Goal: Task Accomplishment & Management: Manage account settings

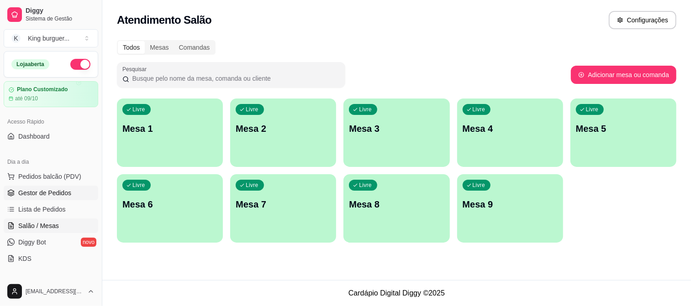
click at [58, 197] on span "Gestor de Pedidos" at bounding box center [44, 193] width 53 height 9
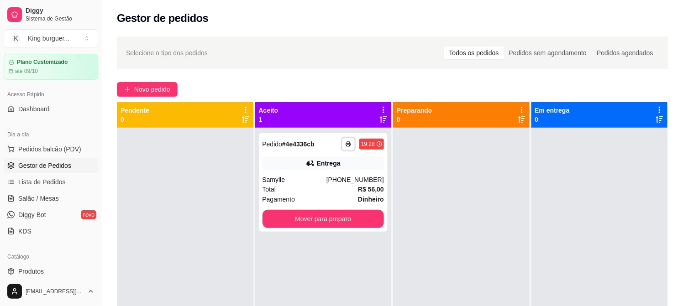
scroll to position [51, 0]
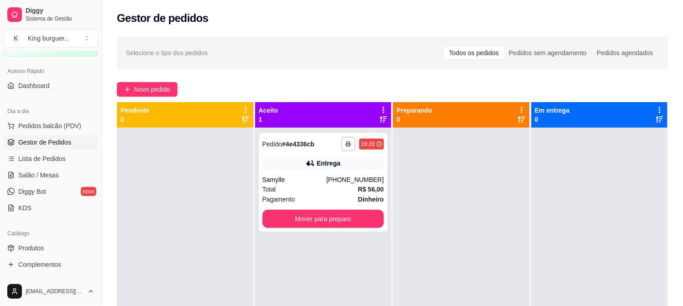
click at [57, 140] on span "Gestor de Pedidos" at bounding box center [44, 142] width 53 height 9
click at [68, 124] on span "Pedidos balcão (PDV)" at bounding box center [49, 125] width 63 height 9
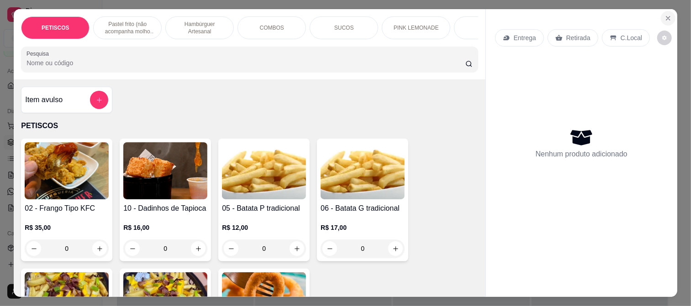
click at [665, 11] on button "Close" at bounding box center [668, 18] width 15 height 15
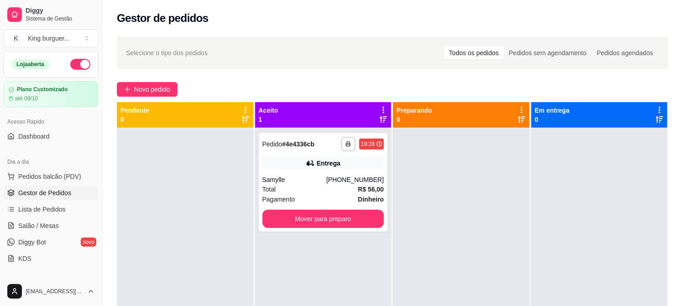
click at [65, 197] on span "Gestor de Pedidos" at bounding box center [44, 193] width 53 height 9
click at [66, 179] on span "Pedidos balcão (PDV)" at bounding box center [49, 176] width 63 height 9
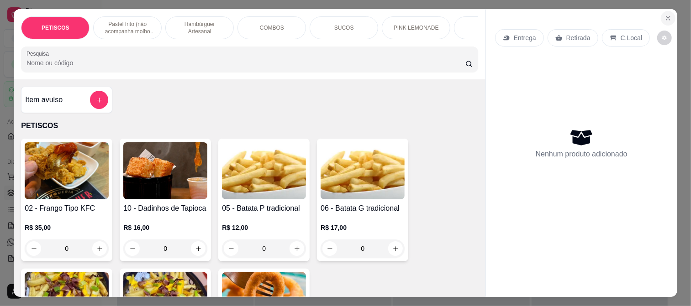
click at [665, 15] on icon "Close" at bounding box center [668, 18] width 7 height 7
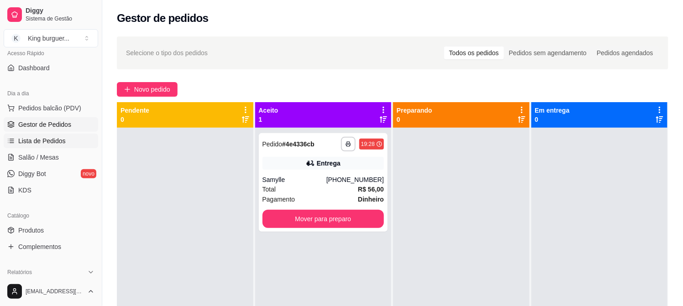
scroll to position [152, 0]
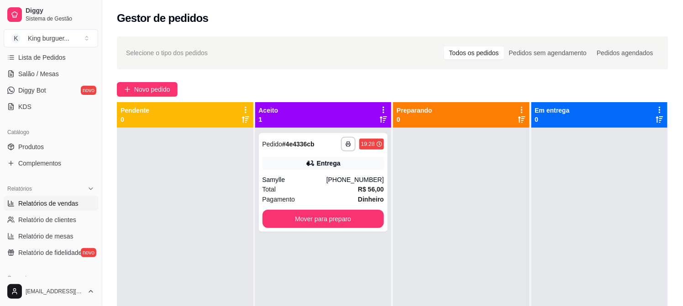
click at [65, 206] on span "Relatórios de vendas" at bounding box center [48, 203] width 60 height 9
select select "ALL"
select select "0"
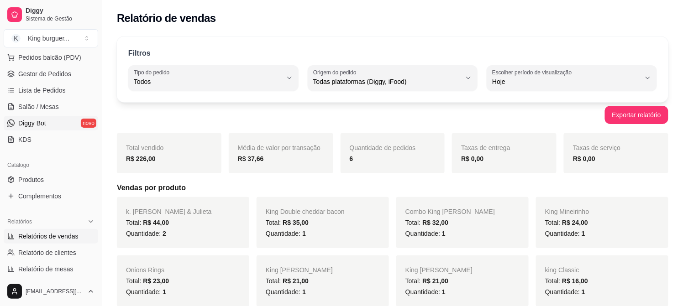
scroll to position [101, 0]
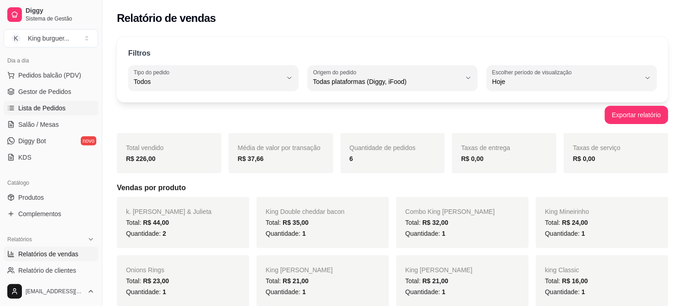
click at [64, 106] on link "Lista de Pedidos" at bounding box center [51, 108] width 95 height 15
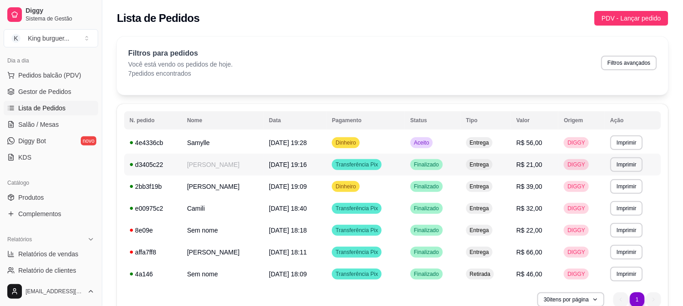
click at [530, 167] on span "R$ 21,00" at bounding box center [530, 164] width 26 height 7
click at [534, 188] on span "R$ 39,00" at bounding box center [530, 186] width 26 height 7
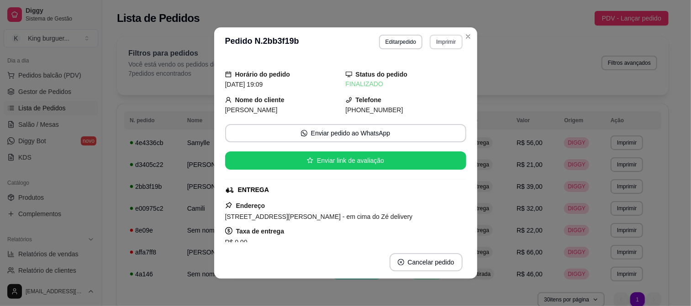
click at [438, 40] on button "Imprimir" at bounding box center [446, 42] width 32 height 15
click at [437, 71] on button "IMPRESSORA" at bounding box center [427, 74] width 64 height 14
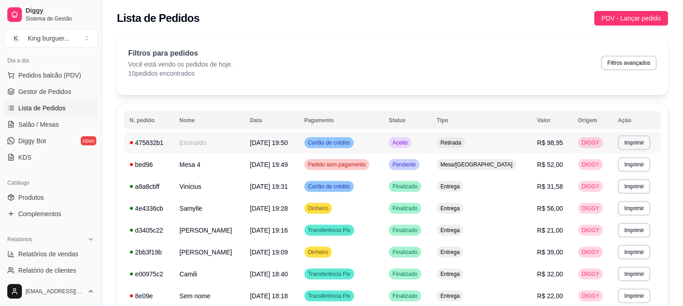
click at [499, 136] on td "Retirada" at bounding box center [482, 143] width 100 height 22
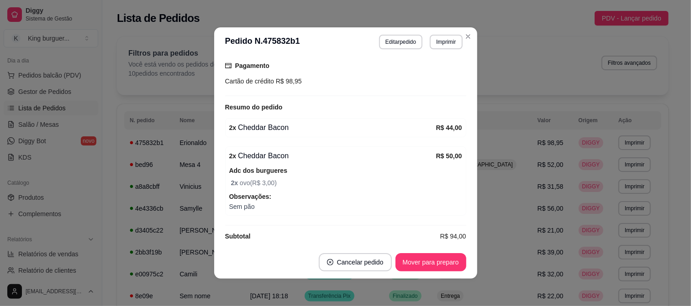
scroll to position [181, 0]
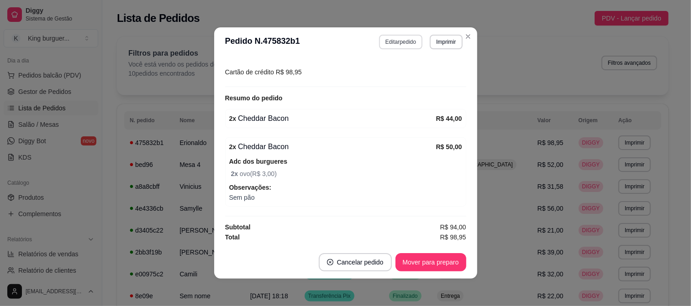
click at [395, 42] on button "Editar pedido" at bounding box center [400, 42] width 43 height 15
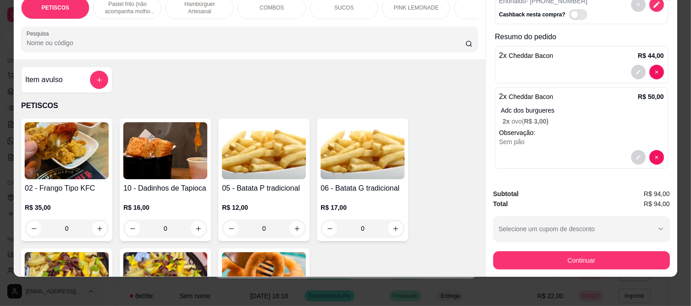
scroll to position [101, 0]
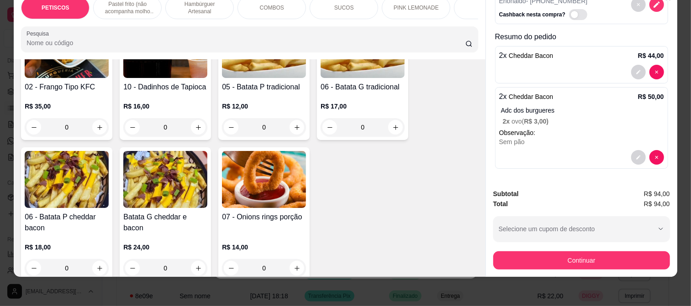
click at [52, 185] on img at bounding box center [67, 179] width 84 height 57
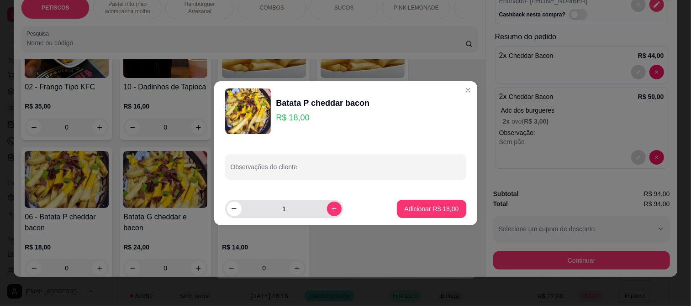
click at [331, 209] on icon "increase-product-quantity" at bounding box center [334, 209] width 7 height 7
type input "2"
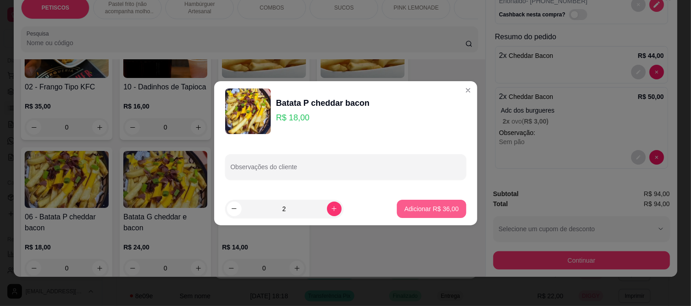
click at [404, 205] on p "Adicionar R$ 36,00" at bounding box center [431, 209] width 54 height 9
type input "2"
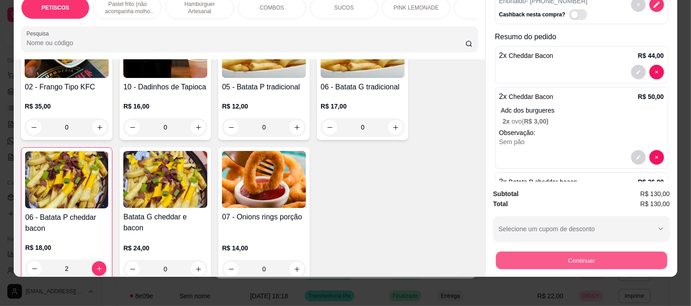
click at [530, 257] on button "Continuar" at bounding box center [581, 261] width 171 height 18
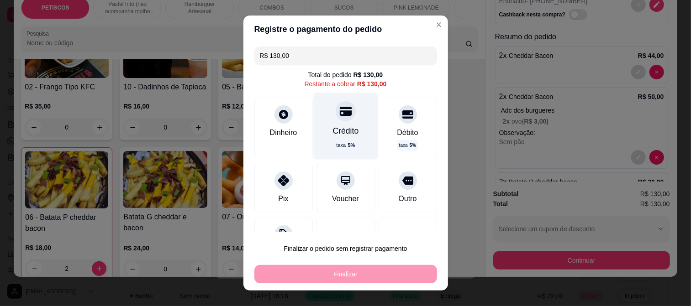
click at [336, 118] on div at bounding box center [346, 111] width 20 height 20
type input "R$ 0,00"
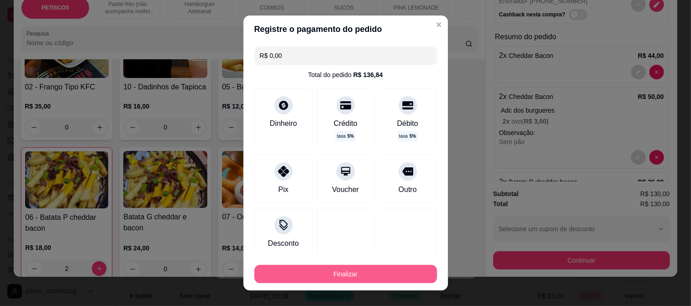
click at [334, 276] on button "Finalizar" at bounding box center [345, 274] width 183 height 18
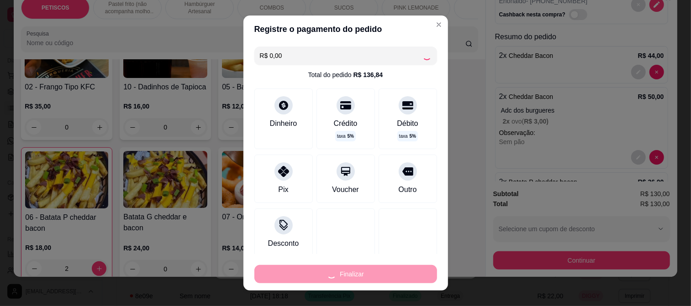
type input "0"
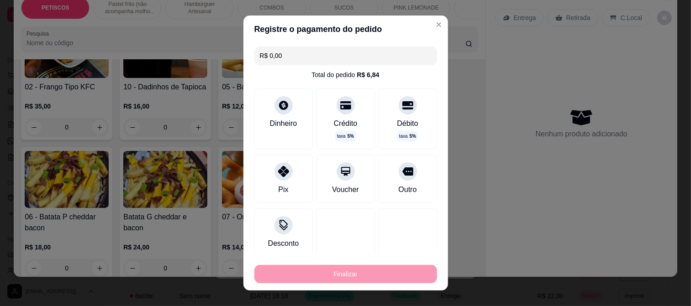
type input "-R$ 130,00"
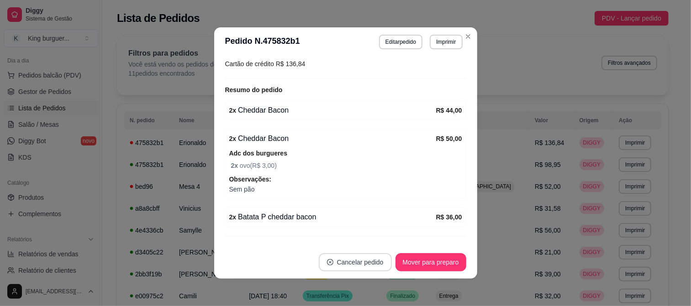
scroll to position [174, 0]
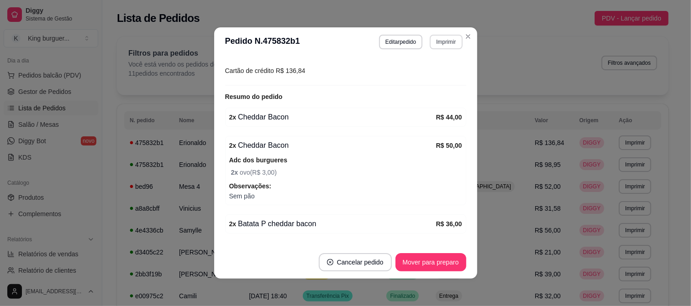
click at [446, 43] on button "Imprimir" at bounding box center [446, 42] width 32 height 15
click at [436, 77] on button "IMPRESSORA" at bounding box center [427, 74] width 66 height 15
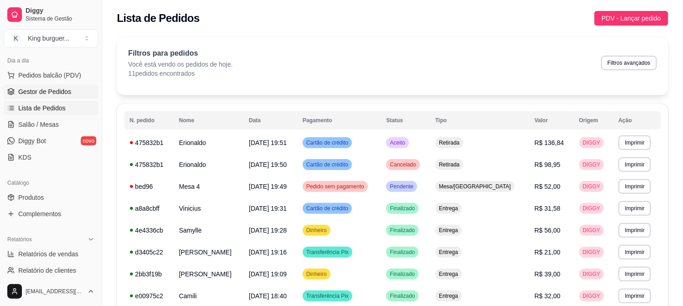
click at [53, 88] on span "Gestor de Pedidos" at bounding box center [44, 91] width 53 height 9
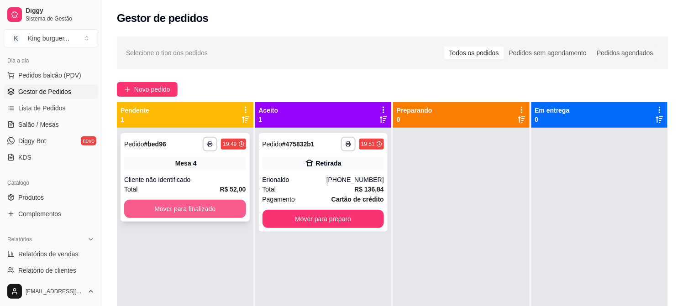
click at [216, 208] on button "Mover para finalizado" at bounding box center [185, 209] width 122 height 18
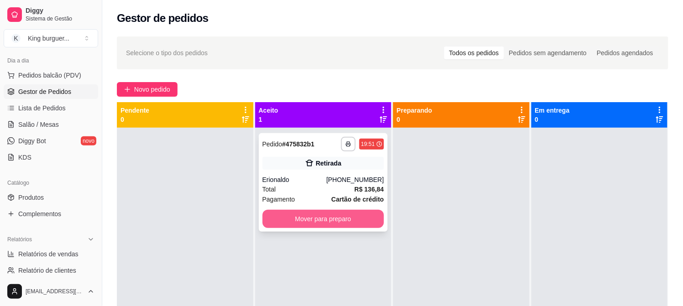
click at [326, 219] on button "Mover para preparo" at bounding box center [324, 219] width 122 height 18
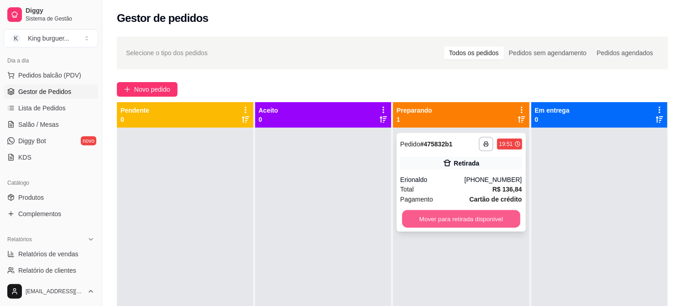
click at [447, 217] on button "Mover para retirada disponível" at bounding box center [461, 220] width 118 height 18
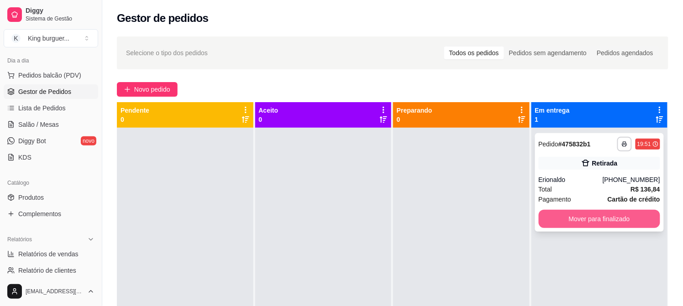
click at [554, 216] on button "Mover para finalizado" at bounding box center [600, 219] width 122 height 18
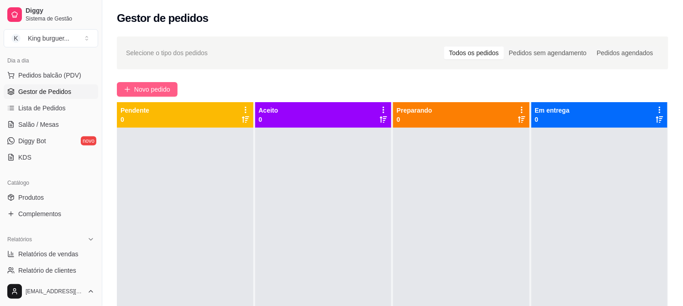
click at [153, 94] on span "Novo pedido" at bounding box center [152, 89] width 36 height 10
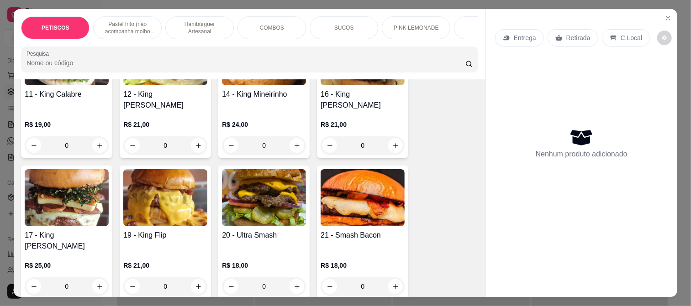
scroll to position [964, 0]
click at [234, 190] on img at bounding box center [264, 198] width 84 height 57
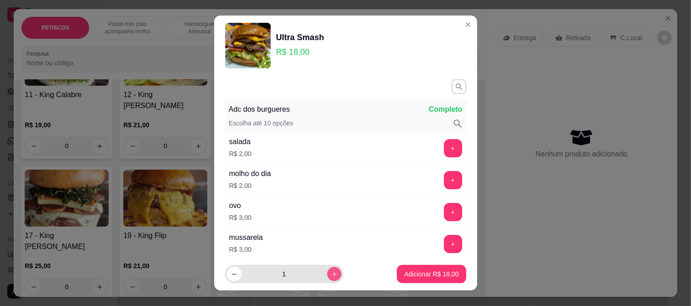
click at [331, 274] on icon "increase-product-quantity" at bounding box center [334, 274] width 7 height 7
type input "3"
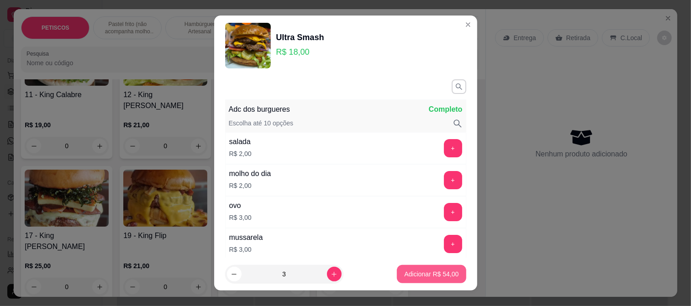
click at [417, 277] on p "Adicionar R$ 54,00" at bounding box center [431, 274] width 54 height 9
type input "3"
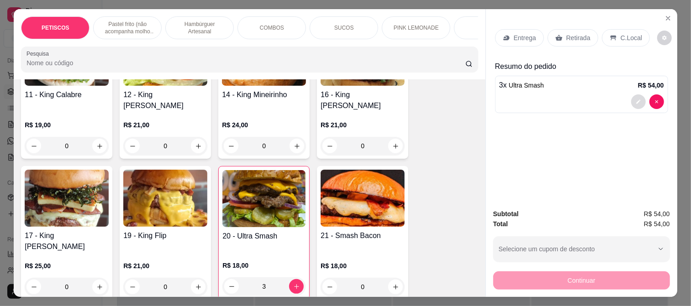
click at [636, 100] on icon "decrease-product-quantity" at bounding box center [638, 101] width 5 height 5
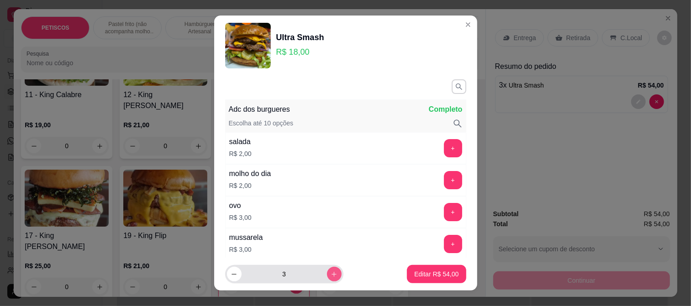
click at [331, 276] on icon "increase-product-quantity" at bounding box center [334, 274] width 7 height 7
type input "4"
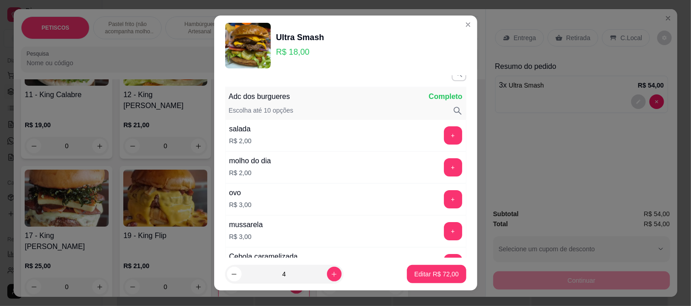
scroll to position [0, 0]
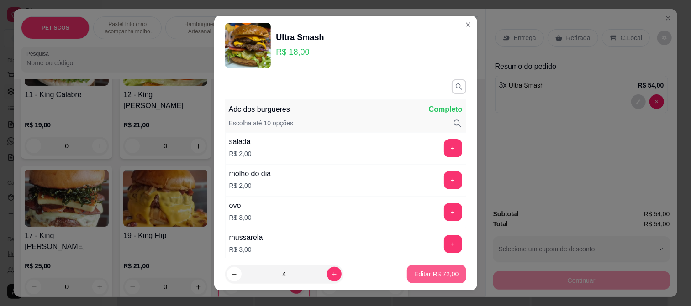
click at [424, 279] on button "Editar R$ 72,00" at bounding box center [436, 274] width 59 height 18
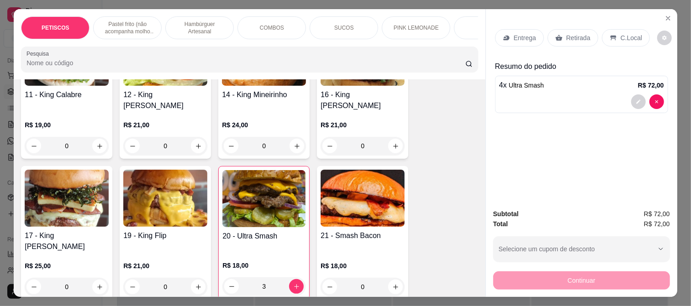
type input "4"
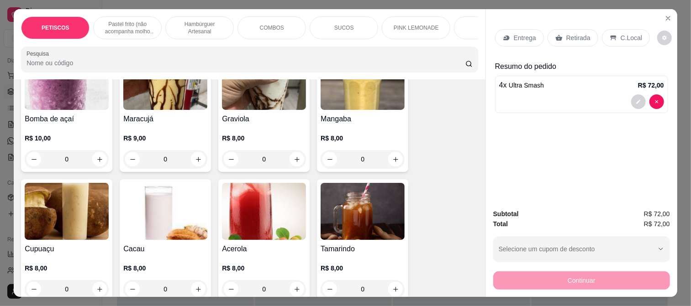
scroll to position [1522, 0]
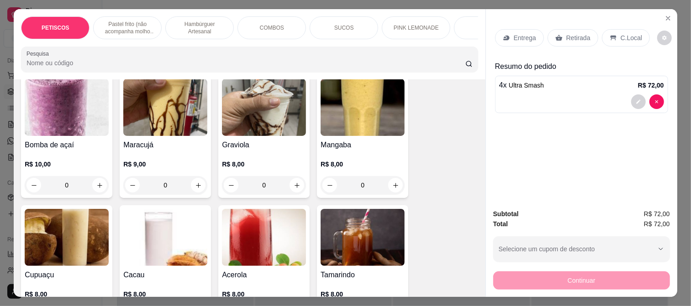
click at [338, 102] on img at bounding box center [363, 107] width 84 height 57
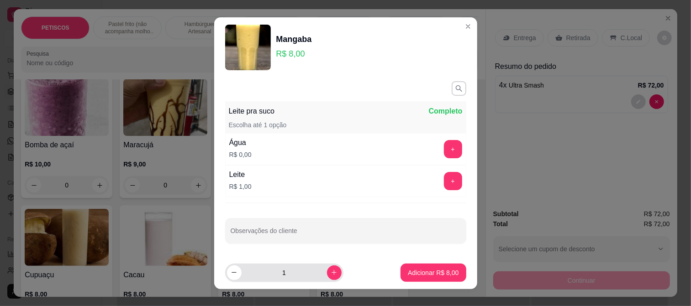
click at [328, 280] on div "1" at bounding box center [284, 273] width 115 height 18
click at [331, 272] on icon "increase-product-quantity" at bounding box center [334, 272] width 7 height 7
type input "2"
click at [444, 183] on button "+" at bounding box center [453, 181] width 18 height 18
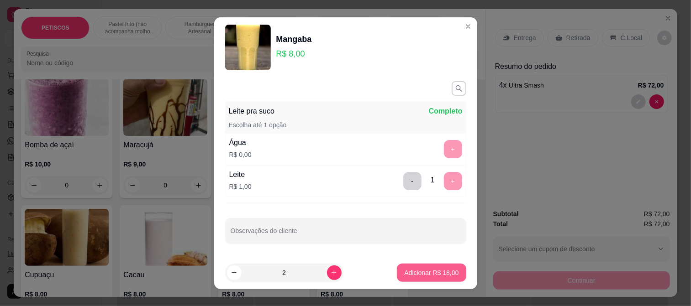
click at [425, 272] on p "Adicionar R$ 18,00" at bounding box center [431, 273] width 54 height 9
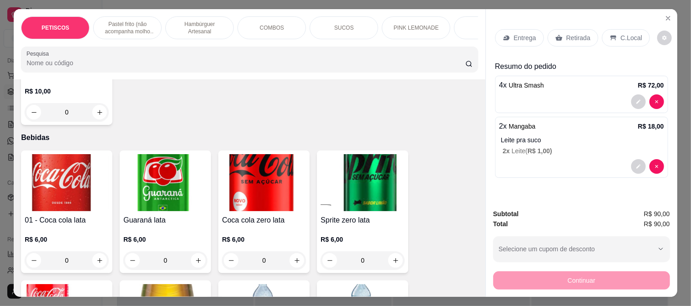
scroll to position [2080, 0]
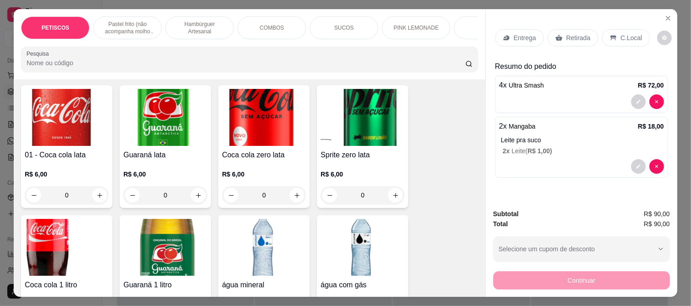
click at [59, 219] on img at bounding box center [67, 247] width 84 height 57
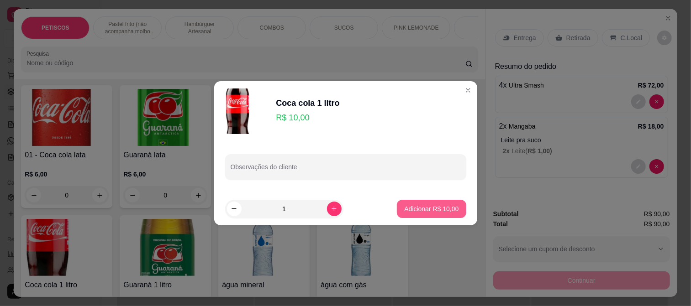
click at [406, 209] on p "Adicionar R$ 10,00" at bounding box center [431, 209] width 54 height 9
type input "1"
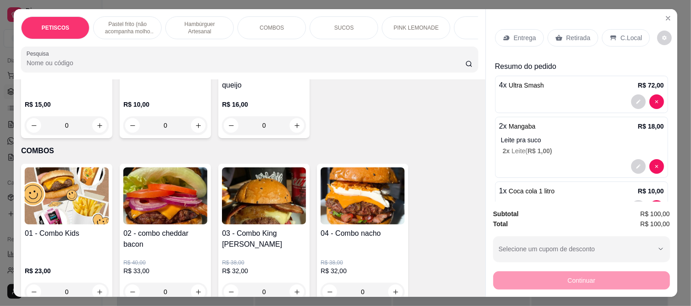
scroll to position [1243, 0]
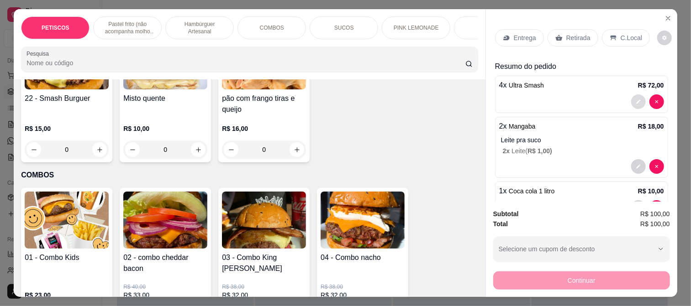
click at [636, 99] on icon "decrease-product-quantity" at bounding box center [638, 101] width 5 height 5
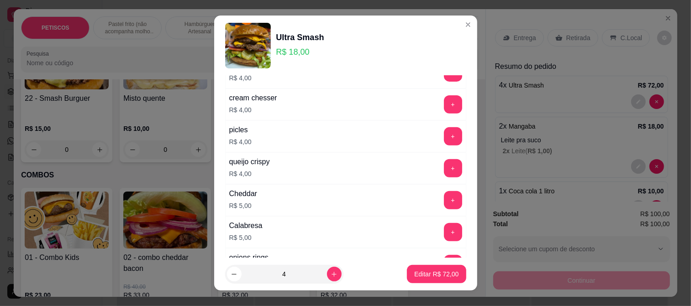
scroll to position [253, 0]
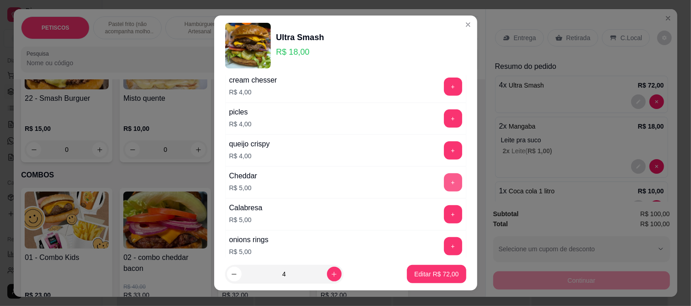
click at [444, 179] on button "+" at bounding box center [453, 183] width 18 height 18
click at [433, 272] on p "Editar R$ 92,00" at bounding box center [436, 274] width 43 height 9
type input "0"
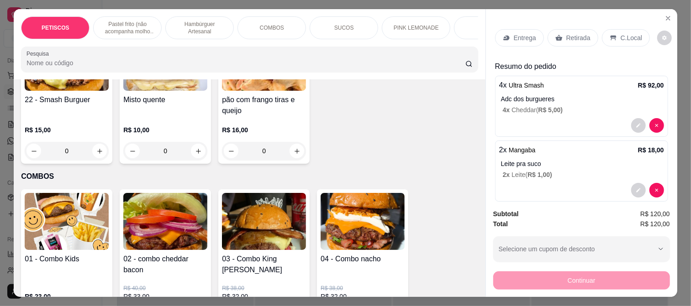
click at [514, 34] on p "Entrega" at bounding box center [525, 37] width 22 height 9
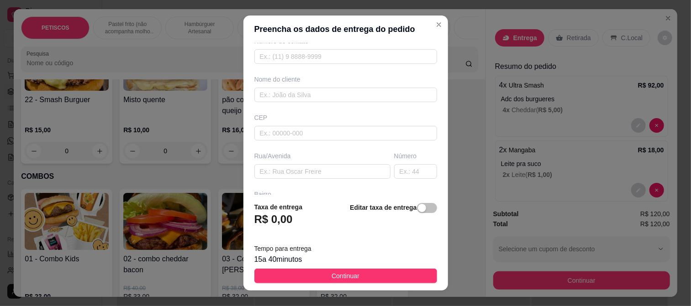
scroll to position [101, 0]
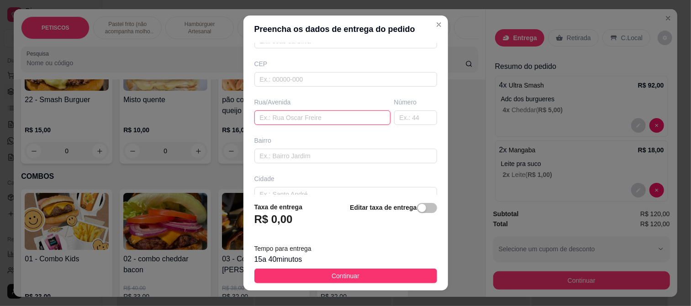
click at [274, 117] on input "text" at bounding box center [322, 118] width 136 height 15
type input "nutrial"
click at [332, 273] on span "Continuar" at bounding box center [346, 276] width 28 height 10
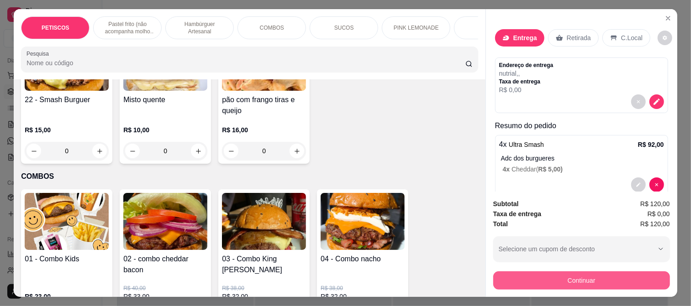
click at [533, 272] on button "Continuar" at bounding box center [581, 281] width 177 height 18
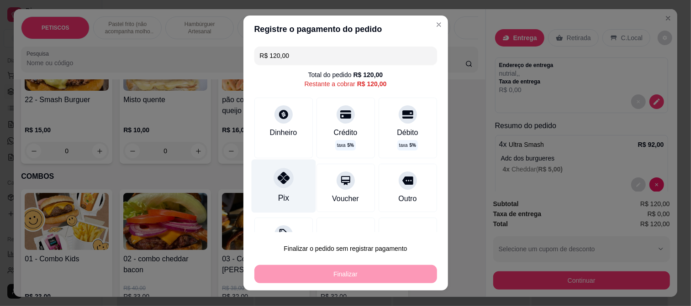
click at [277, 184] on icon at bounding box center [283, 178] width 12 height 12
type input "R$ 0,00"
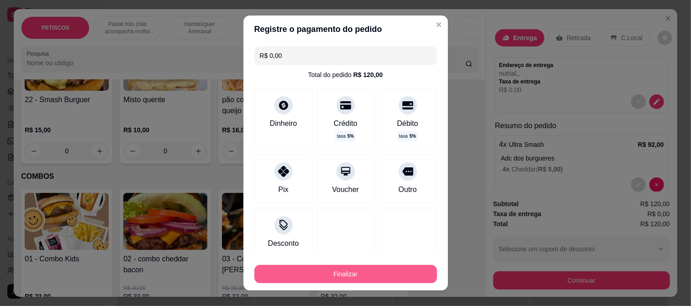
click at [339, 279] on button "Finalizar" at bounding box center [345, 274] width 183 height 18
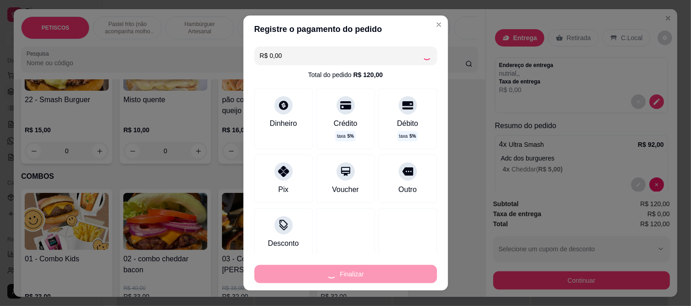
type input "0"
type input "-R$ 120,00"
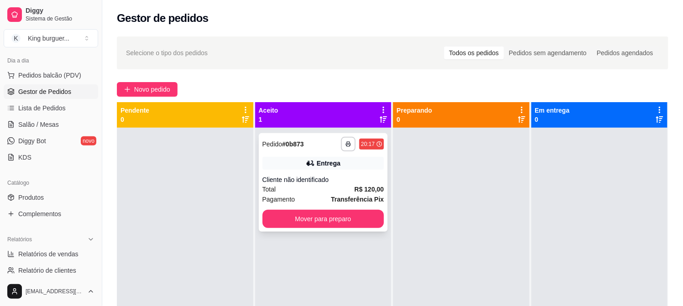
click at [330, 170] on div "**********" at bounding box center [323, 182] width 129 height 99
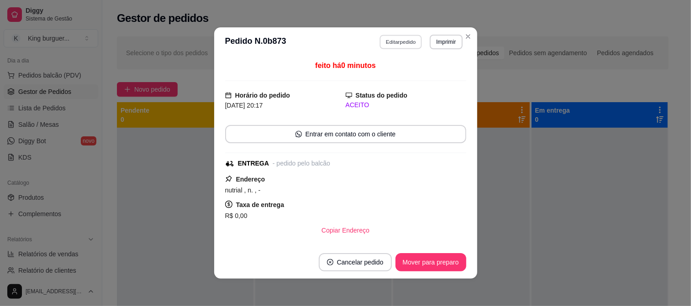
click at [408, 42] on button "Editar pedido" at bounding box center [401, 42] width 42 height 14
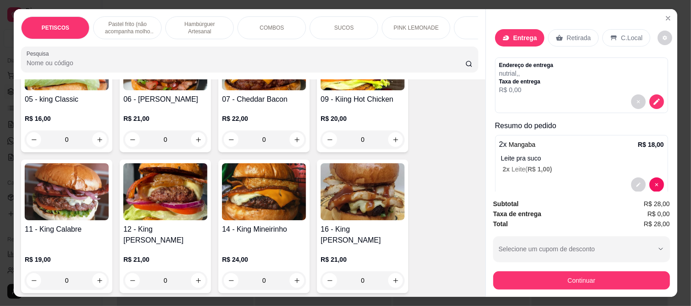
scroll to position [1015, 0]
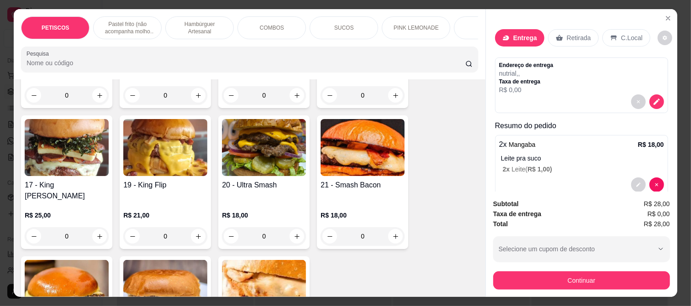
click at [241, 158] on img at bounding box center [264, 147] width 84 height 57
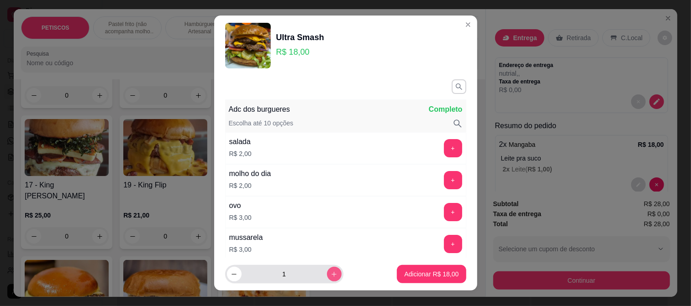
click at [331, 276] on icon "increase-product-quantity" at bounding box center [334, 274] width 7 height 7
type input "3"
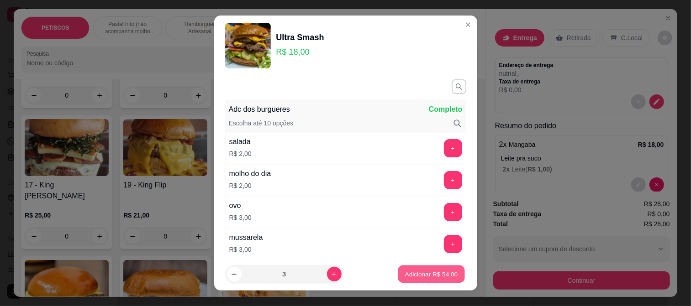
click at [405, 274] on p "Adicionar R$ 54,00" at bounding box center [431, 274] width 53 height 9
type input "3"
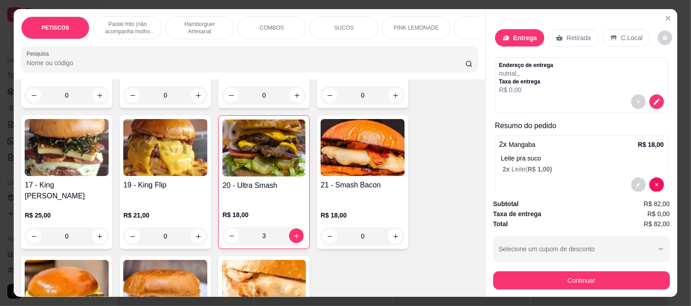
click at [288, 144] on img at bounding box center [263, 148] width 83 height 57
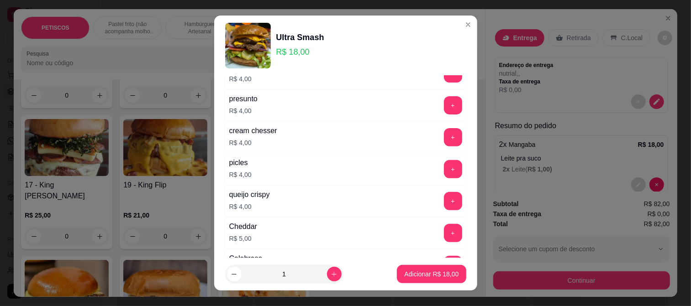
scroll to position [253, 0]
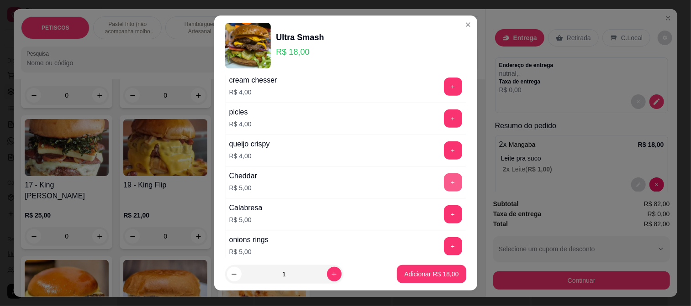
click at [444, 186] on button "+" at bounding box center [453, 183] width 18 height 18
click at [418, 273] on p "Adicionar R$ 23,00" at bounding box center [431, 274] width 54 height 9
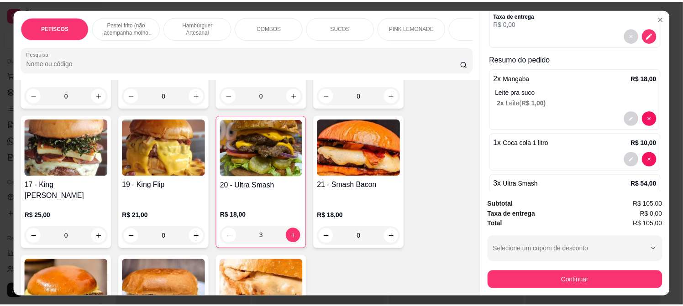
scroll to position [165, 0]
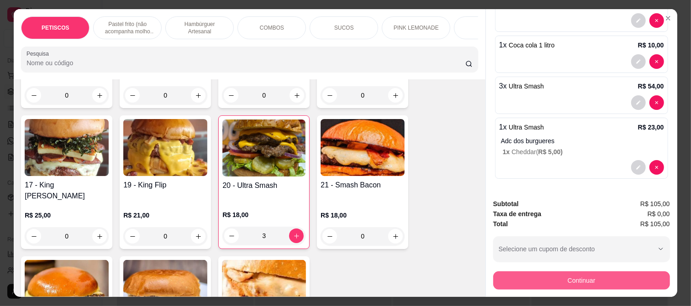
click at [543, 277] on button "Continuar" at bounding box center [581, 281] width 177 height 18
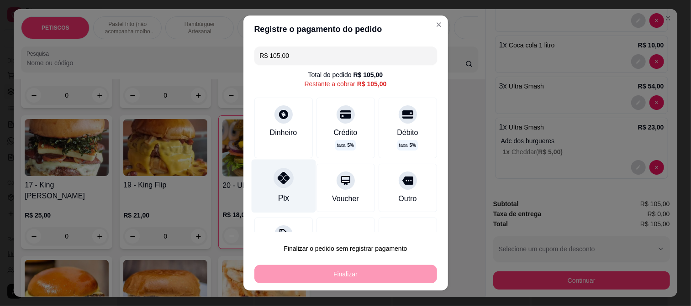
click at [277, 180] on icon at bounding box center [283, 178] width 12 height 12
type input "R$ 0,00"
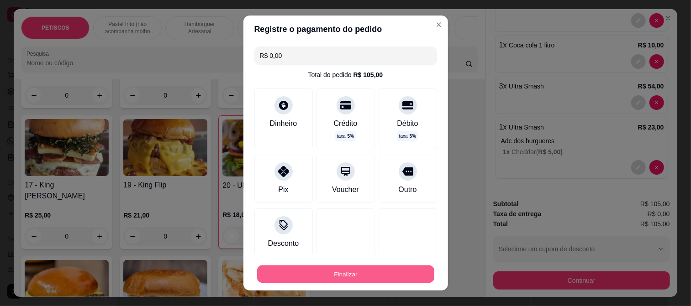
click at [327, 271] on button "Finalizar" at bounding box center [345, 275] width 177 height 18
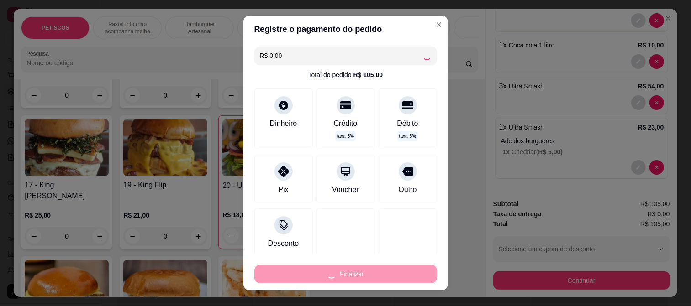
type input "0"
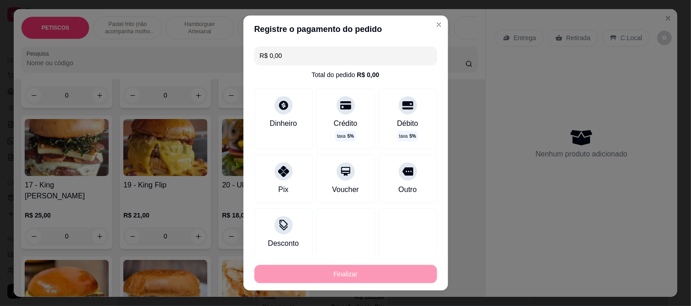
type input "-R$ 105,00"
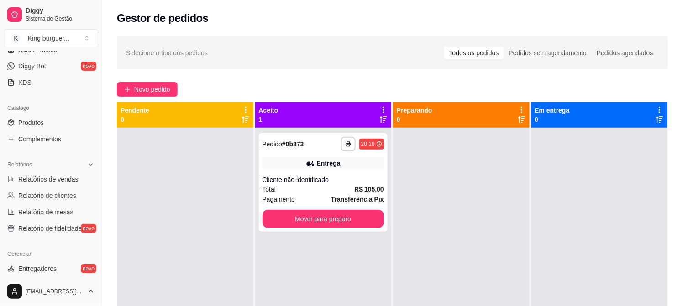
scroll to position [203, 0]
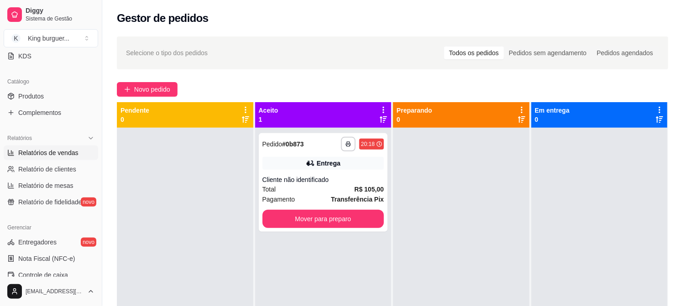
click at [67, 152] on span "Relatórios de vendas" at bounding box center [48, 152] width 60 height 9
select select "ALL"
select select "0"
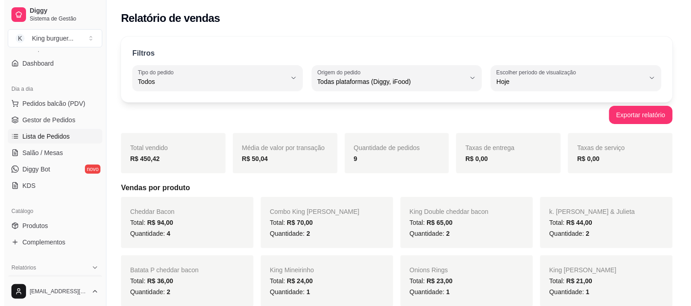
scroll to position [51, 0]
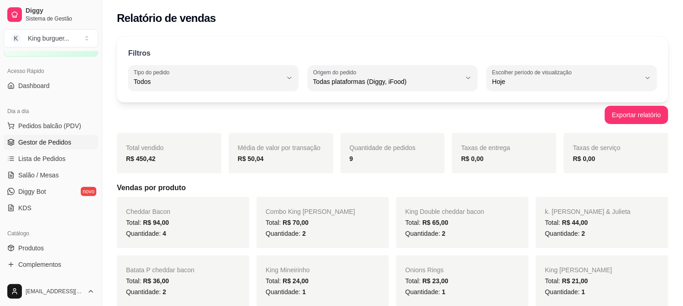
click at [55, 141] on span "Gestor de Pedidos" at bounding box center [44, 142] width 53 height 9
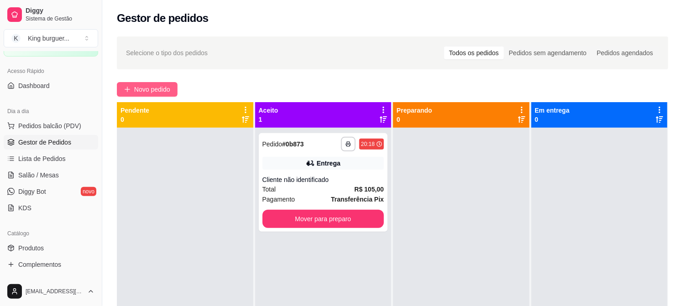
click at [152, 88] on span "Novo pedido" at bounding box center [152, 89] width 36 height 10
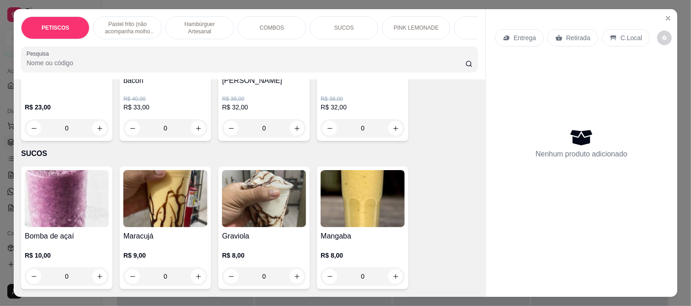
scroll to position [1421, 0]
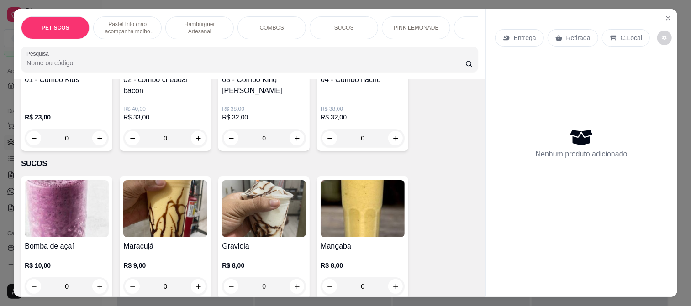
click at [343, 200] on img at bounding box center [363, 208] width 84 height 57
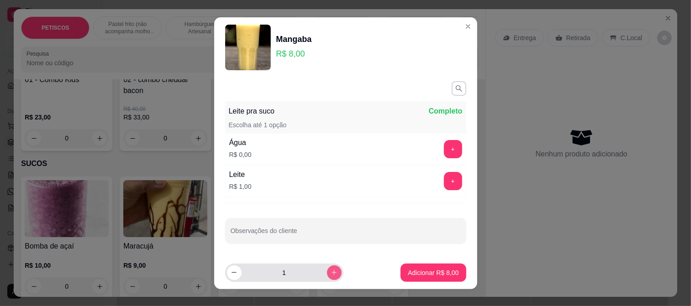
click at [331, 274] on icon "increase-product-quantity" at bounding box center [334, 272] width 7 height 7
click at [332, 273] on icon "increase-product-quantity" at bounding box center [334, 272] width 5 height 5
type input "3"
click at [444, 181] on button "+" at bounding box center [453, 181] width 18 height 18
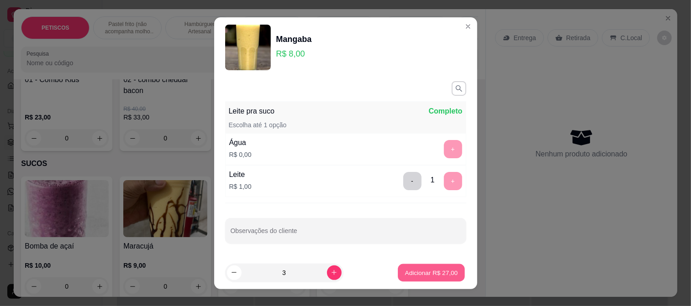
click at [432, 270] on p "Adicionar R$ 27,00" at bounding box center [431, 273] width 53 height 9
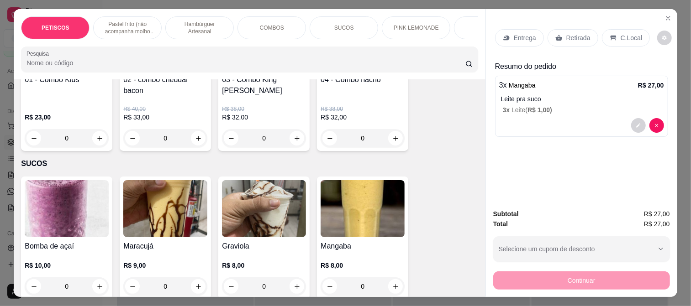
click at [569, 33] on p "Retirada" at bounding box center [578, 37] width 24 height 9
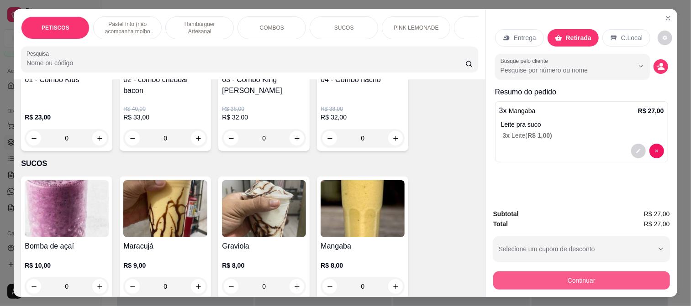
click at [546, 280] on button "Continuar" at bounding box center [581, 281] width 177 height 18
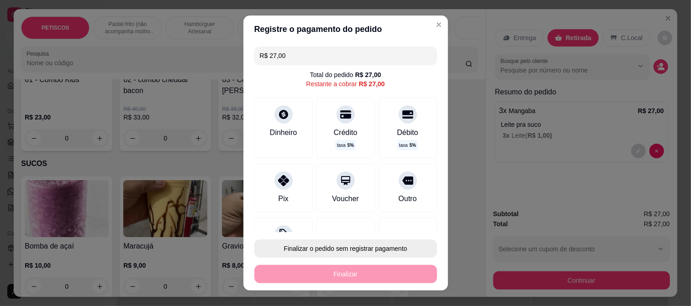
click at [344, 248] on button "Finalizar o pedido sem registrar pagamento" at bounding box center [345, 249] width 183 height 18
click at [403, 219] on button "Confirmar" at bounding box center [398, 223] width 34 height 14
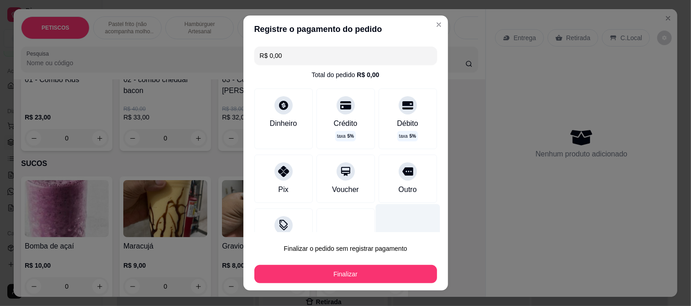
type input "R$ 0,00"
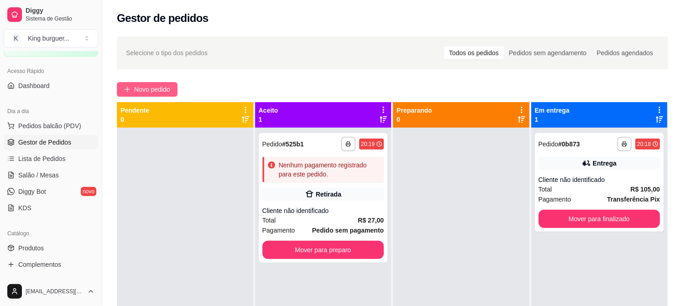
click at [153, 86] on span "Novo pedido" at bounding box center [152, 89] width 36 height 10
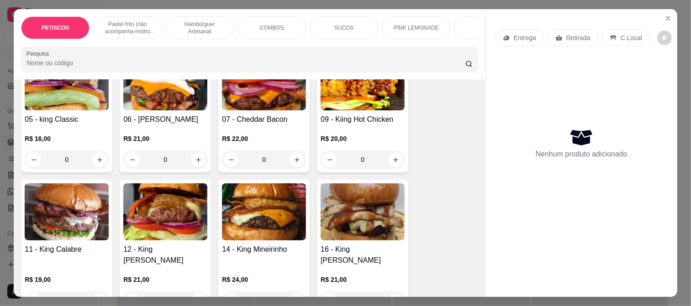
scroll to position [812, 0]
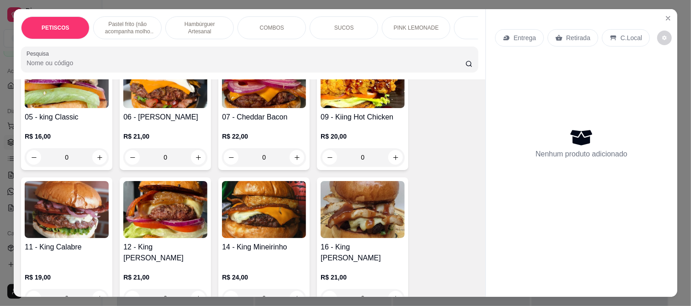
click at [275, 211] on img at bounding box center [264, 209] width 84 height 57
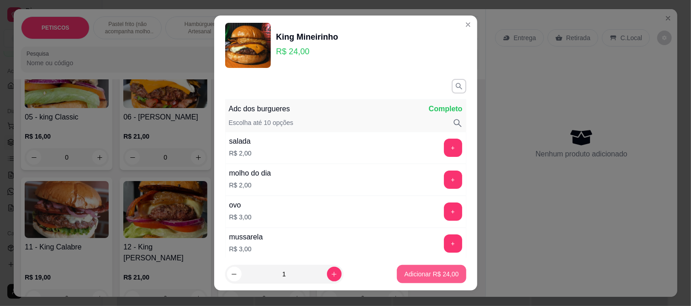
click at [442, 274] on p "Adicionar R$ 24,00" at bounding box center [431, 274] width 54 height 9
type input "1"
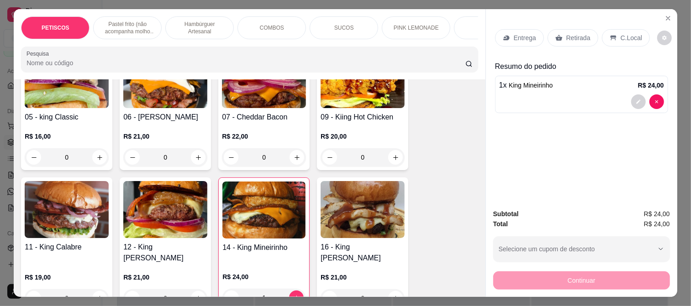
click at [517, 35] on p "Entrega" at bounding box center [525, 37] width 22 height 9
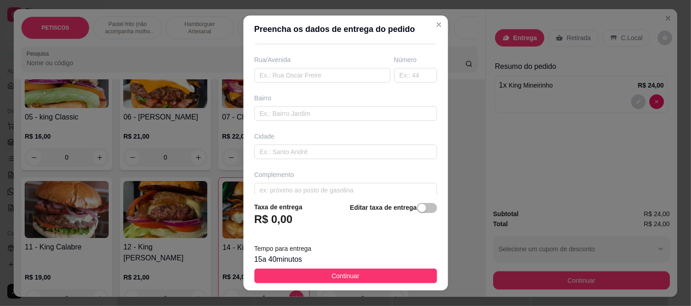
scroll to position [152, 0]
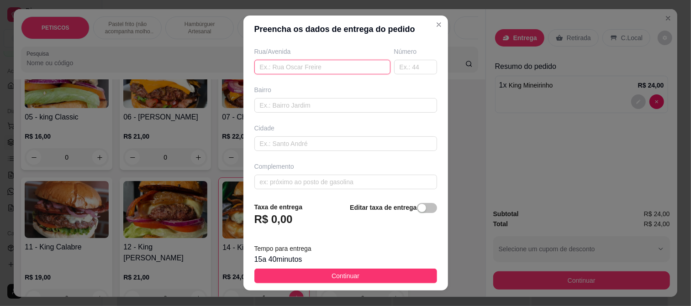
click at [283, 69] on input "text" at bounding box center [322, 67] width 136 height 15
click at [272, 69] on input "hotelk pontal" at bounding box center [322, 67] width 136 height 15
type input "hotel pontal"
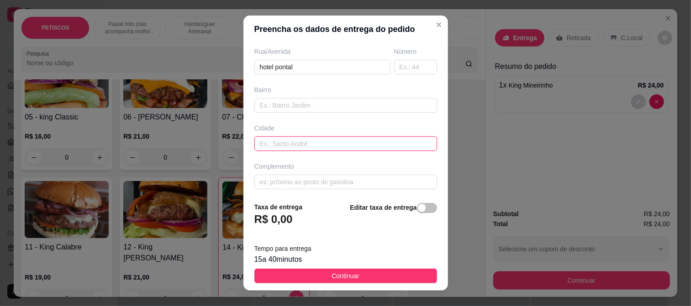
click at [288, 142] on input "text" at bounding box center [345, 144] width 183 height 15
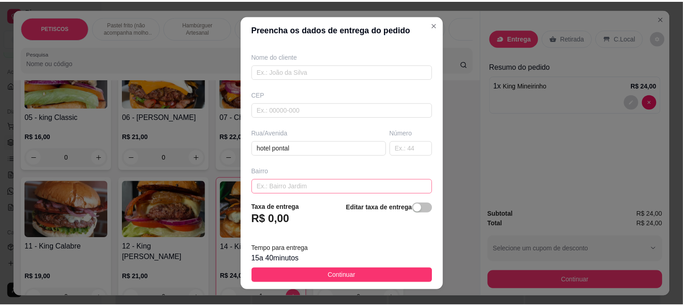
scroll to position [51, 0]
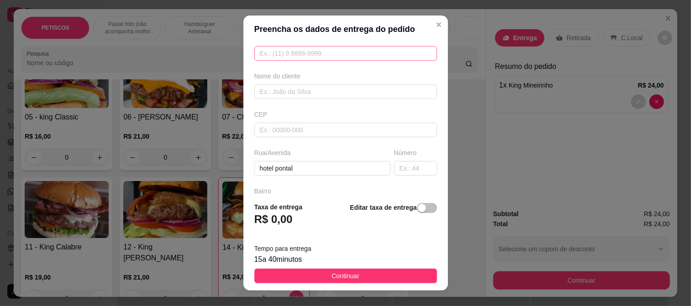
type input "quart 304"
click at [276, 53] on input "text" at bounding box center [345, 53] width 183 height 15
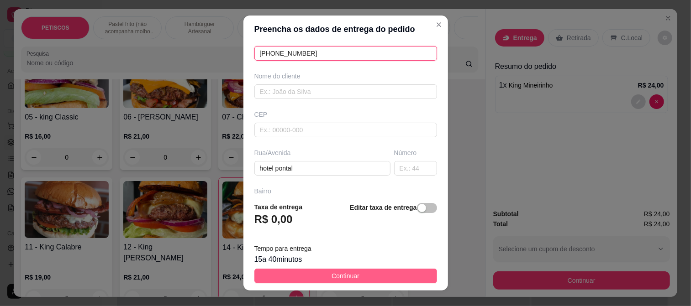
type input "[PHONE_NUMBER]"
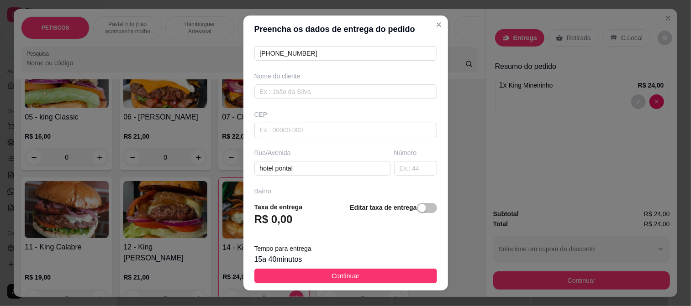
click at [382, 277] on button "Continuar" at bounding box center [345, 276] width 183 height 15
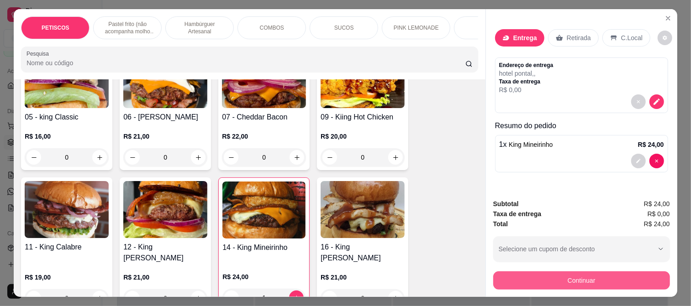
click at [542, 275] on button "Continuar" at bounding box center [581, 281] width 177 height 18
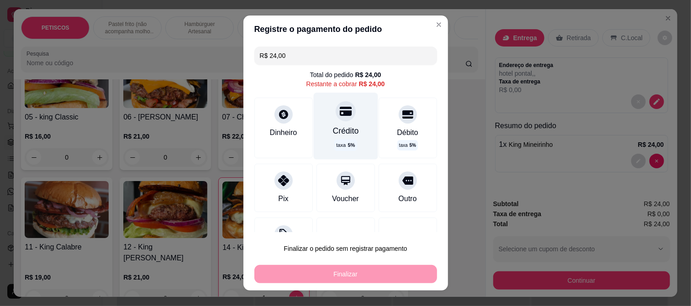
drag, startPoint x: 332, startPoint y: 116, endPoint x: 327, endPoint y: 116, distance: 4.6
click at [339, 116] on icon at bounding box center [345, 111] width 12 height 12
type input "R$ 0,00"
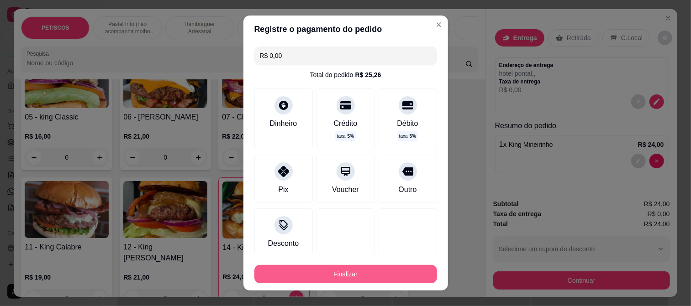
click at [355, 268] on button "Finalizar" at bounding box center [345, 274] width 183 height 18
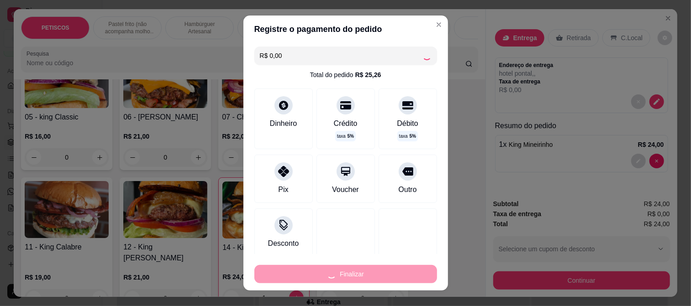
type input "0"
type input "-R$ 24,00"
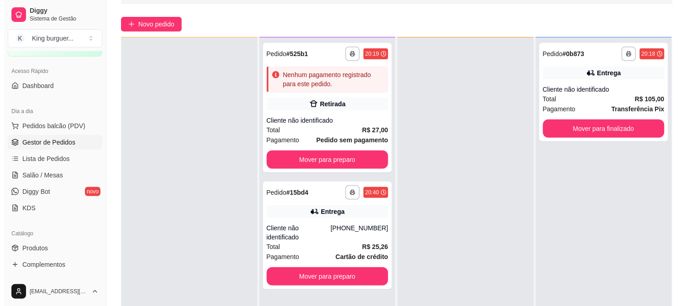
scroll to position [139, 0]
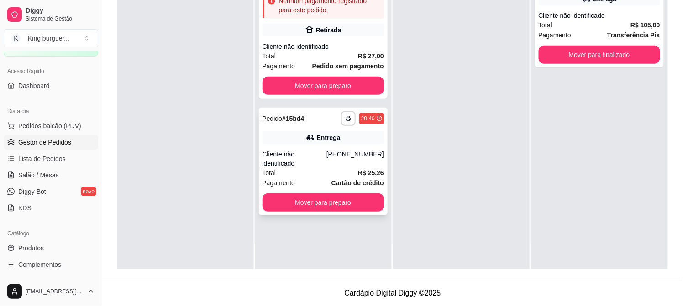
click at [364, 144] on div "**********" at bounding box center [323, 162] width 129 height 108
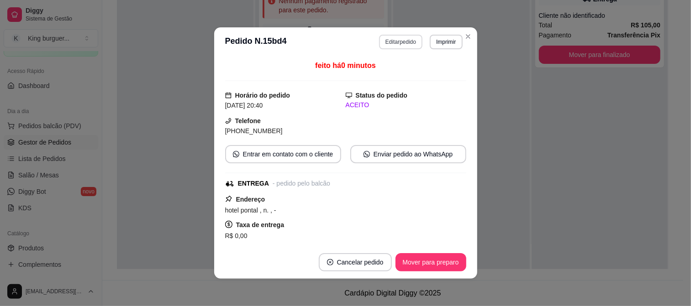
click at [399, 43] on button "Editar pedido" at bounding box center [400, 42] width 43 height 15
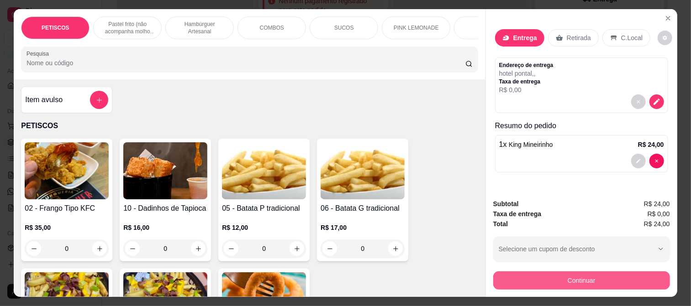
click at [577, 275] on button "Continuar" at bounding box center [581, 281] width 177 height 18
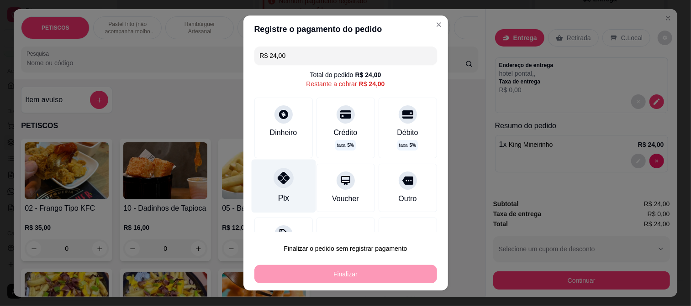
click at [280, 174] on icon at bounding box center [283, 178] width 12 height 12
type input "R$ 0,00"
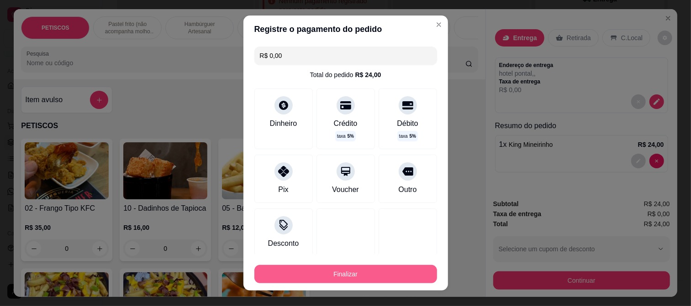
click at [335, 271] on button "Finalizar" at bounding box center [345, 274] width 183 height 18
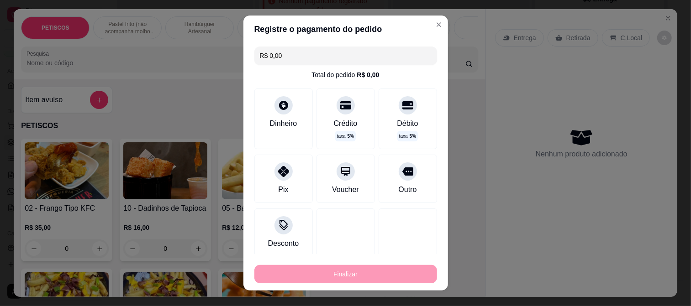
type input "0"
type input "-R$ 24,00"
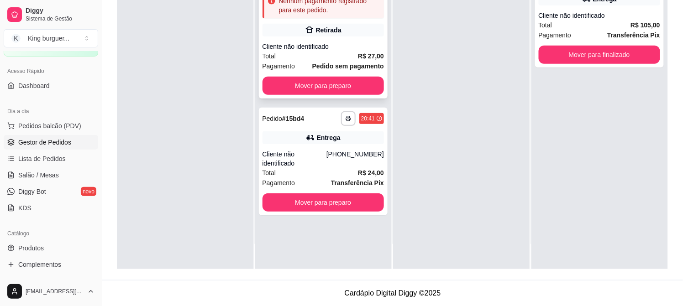
click at [347, 49] on div "Cliente não identificado" at bounding box center [324, 46] width 122 height 9
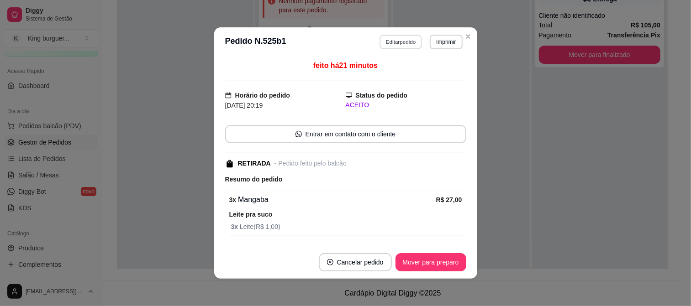
click at [403, 42] on button "Editar pedido" at bounding box center [401, 42] width 42 height 14
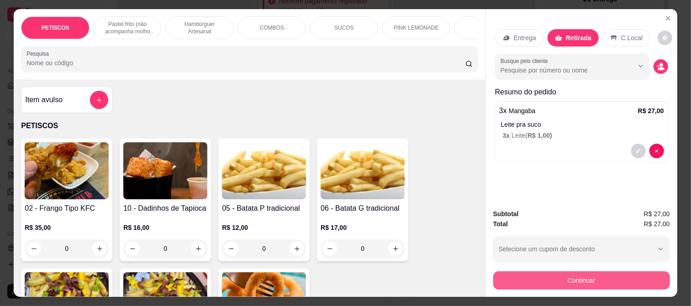
click at [551, 273] on button "Continuar" at bounding box center [581, 281] width 177 height 18
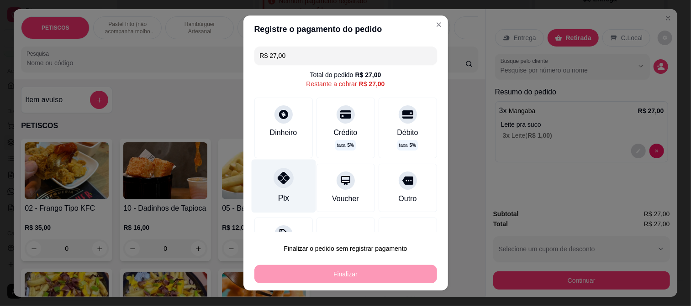
click at [279, 179] on icon at bounding box center [283, 178] width 12 height 12
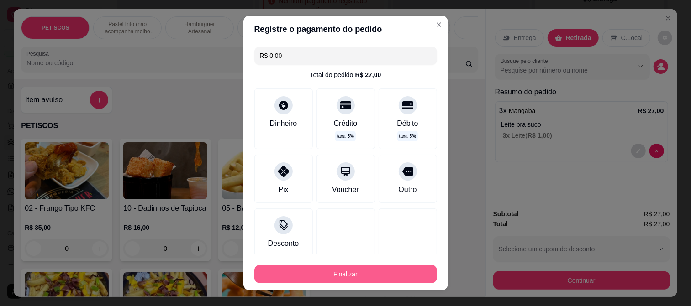
click at [327, 270] on button "Finalizar" at bounding box center [345, 274] width 183 height 18
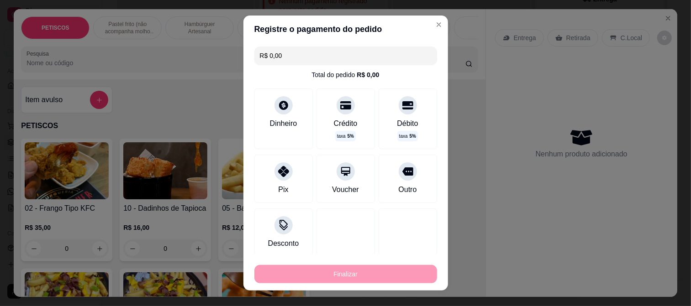
type input "-R$ 27,00"
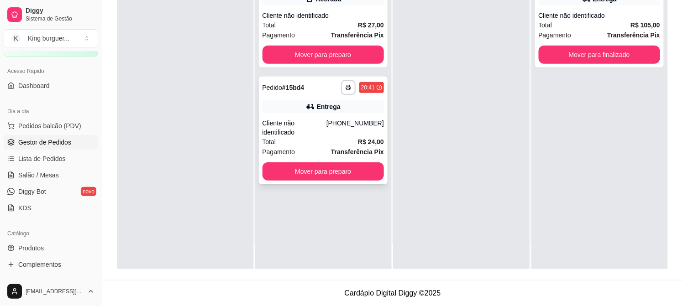
click at [335, 119] on div "[PHONE_NUMBER]" at bounding box center [356, 128] width 58 height 18
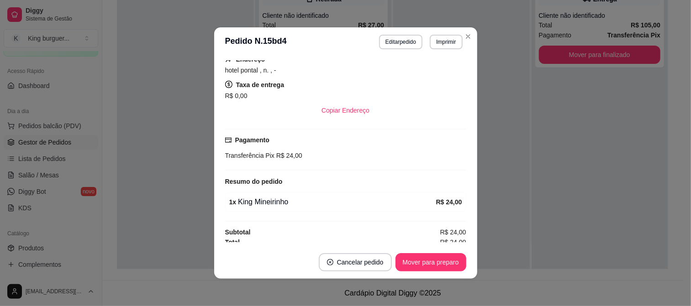
scroll to position [166, 0]
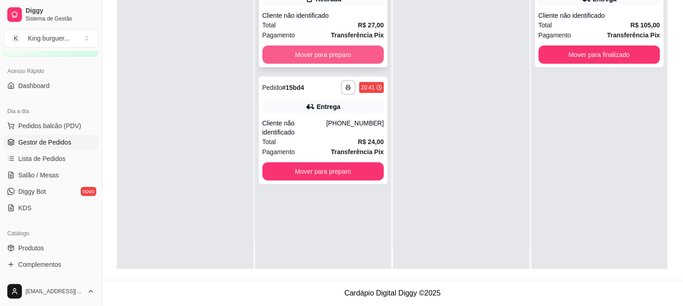
click at [363, 55] on button "Mover para preparo" at bounding box center [324, 55] width 122 height 18
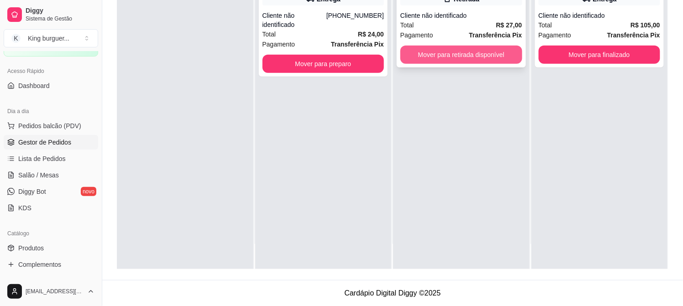
click at [480, 58] on button "Mover para retirada disponível" at bounding box center [462, 55] width 122 height 18
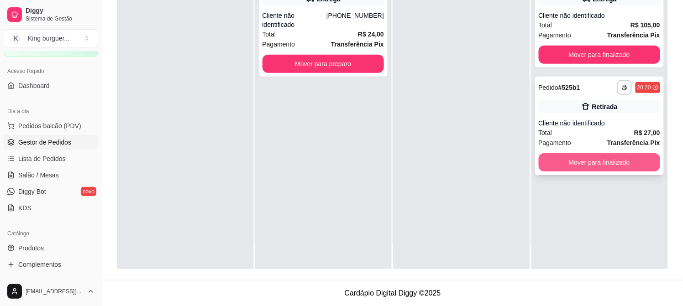
click at [617, 163] on button "Mover para finalizado" at bounding box center [600, 162] width 122 height 18
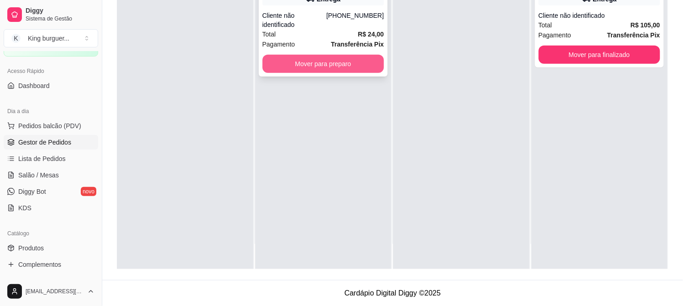
click at [323, 57] on button "Mover para preparo" at bounding box center [324, 64] width 122 height 18
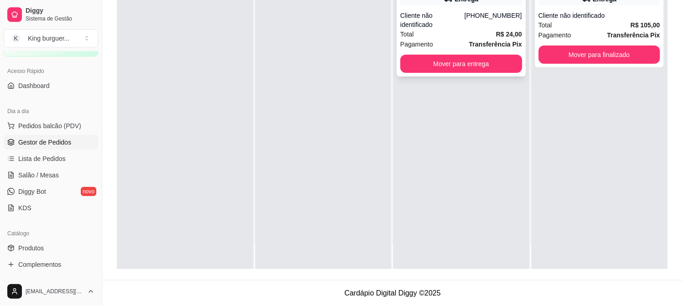
click at [437, 39] on div "Pagamento Transferência Pix" at bounding box center [462, 44] width 122 height 10
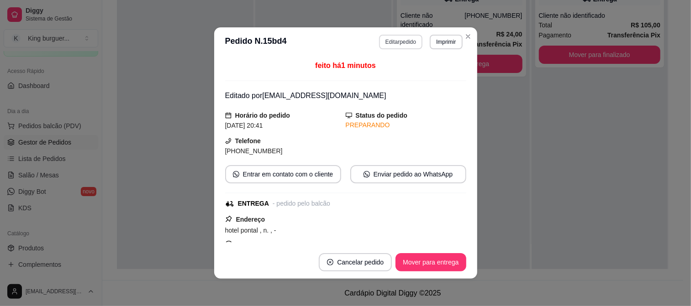
click at [404, 41] on button "Editar pedido" at bounding box center [400, 42] width 43 height 15
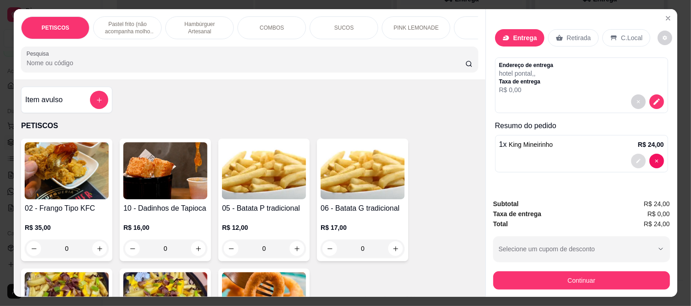
click at [636, 159] on icon "decrease-product-quantity" at bounding box center [638, 161] width 4 height 4
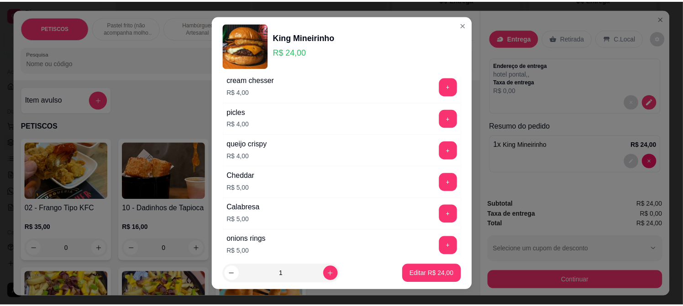
scroll to position [253, 0]
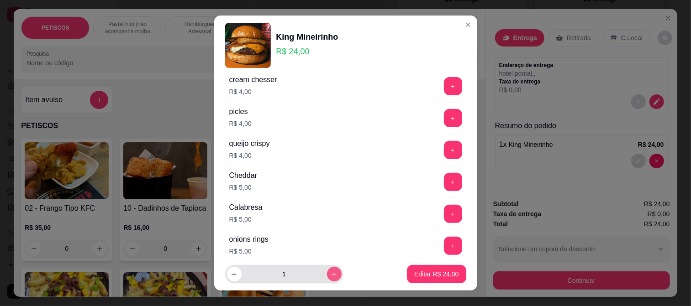
click at [331, 271] on icon "increase-product-quantity" at bounding box center [334, 274] width 7 height 7
type input "2"
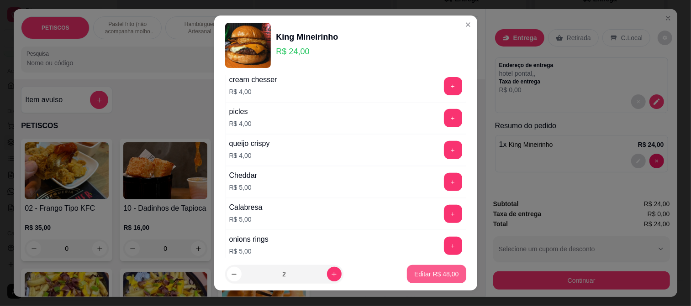
click at [423, 274] on p "Editar R$ 48,00" at bounding box center [436, 274] width 44 height 9
type input "2"
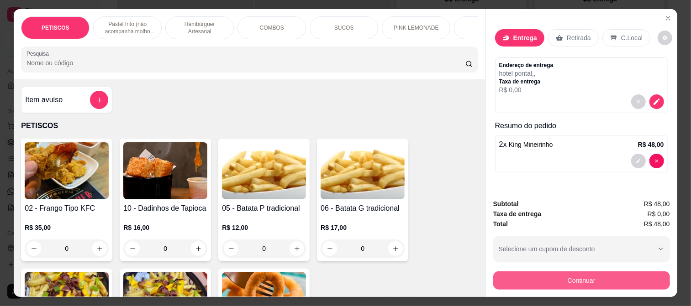
click at [526, 282] on button "Continuar" at bounding box center [581, 281] width 177 height 18
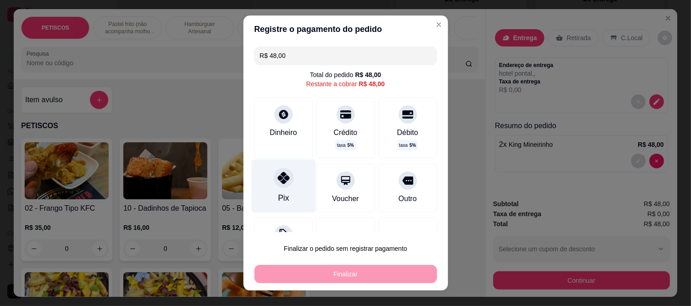
click at [277, 175] on icon at bounding box center [283, 178] width 12 height 12
type input "R$ 0,00"
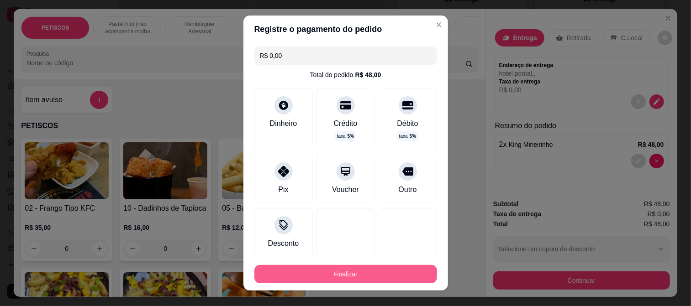
click at [325, 271] on button "Finalizar" at bounding box center [345, 274] width 183 height 18
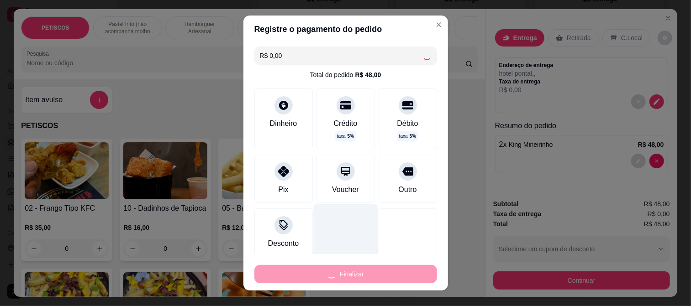
type input "0"
type input "-R$ 48,00"
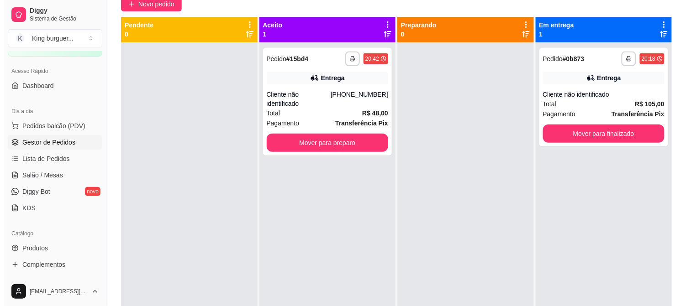
scroll to position [0, 0]
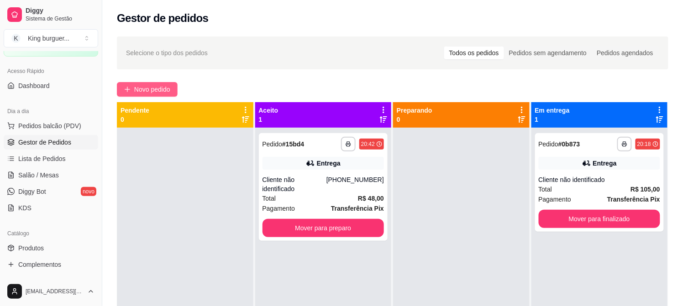
click at [170, 90] on span "Novo pedido" at bounding box center [152, 89] width 36 height 10
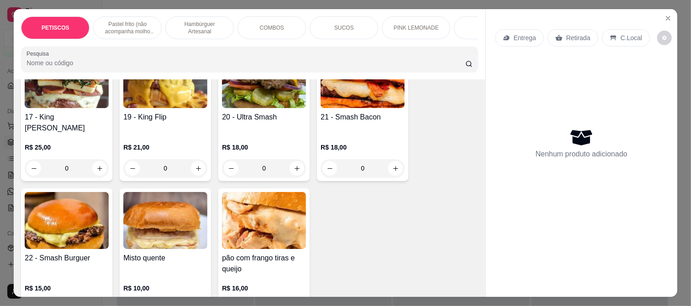
scroll to position [1066, 0]
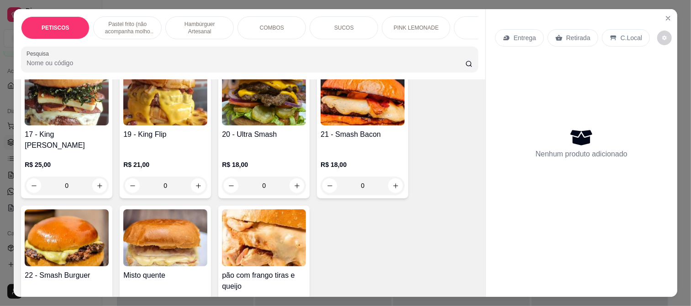
click at [77, 232] on img at bounding box center [67, 238] width 84 height 57
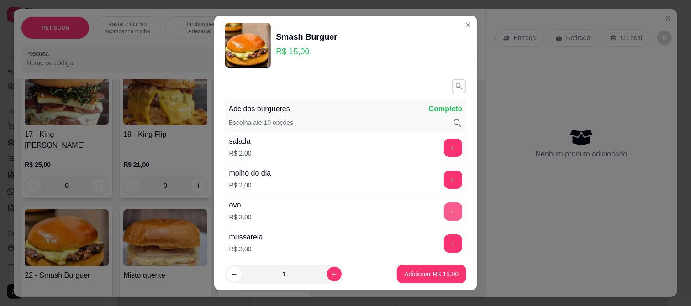
click at [444, 217] on button "+" at bounding box center [453, 212] width 18 height 18
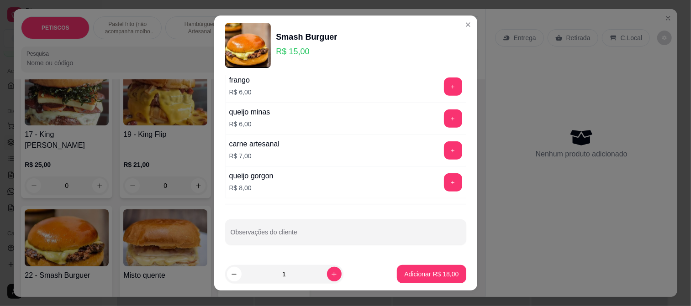
scroll to position [14, 0]
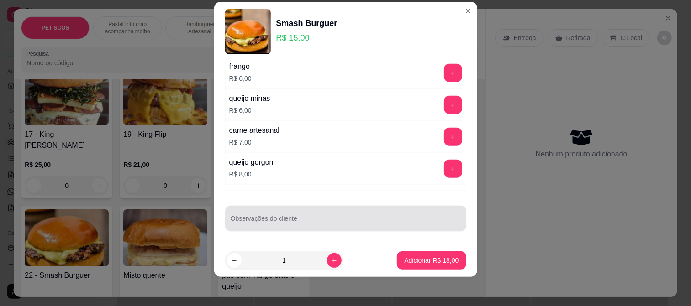
click at [261, 217] on div at bounding box center [346, 219] width 230 height 18
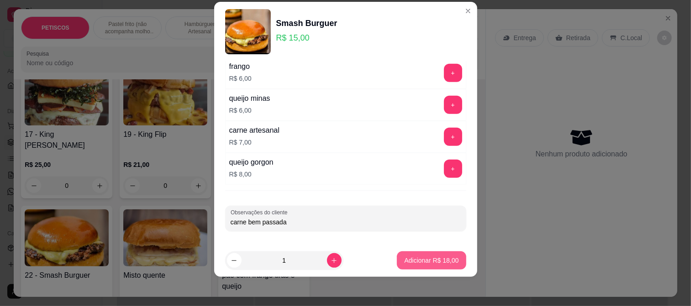
type input "carne bem passada"
click at [436, 264] on p "Adicionar R$ 18,00" at bounding box center [431, 260] width 54 height 9
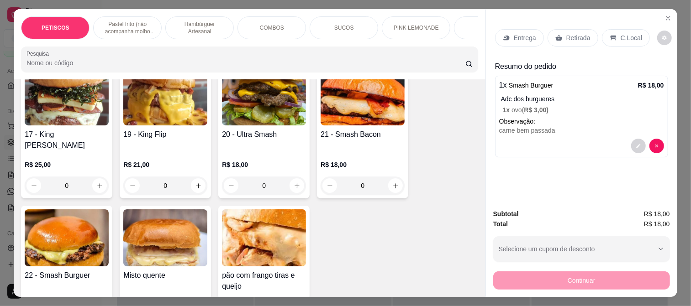
click at [525, 33] on p "Entrega" at bounding box center [525, 37] width 22 height 9
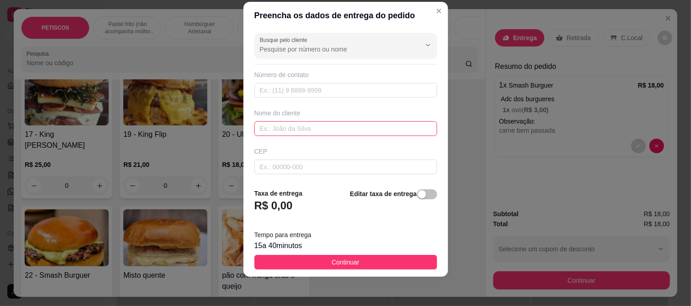
click at [293, 125] on input "text" at bounding box center [345, 128] width 183 height 15
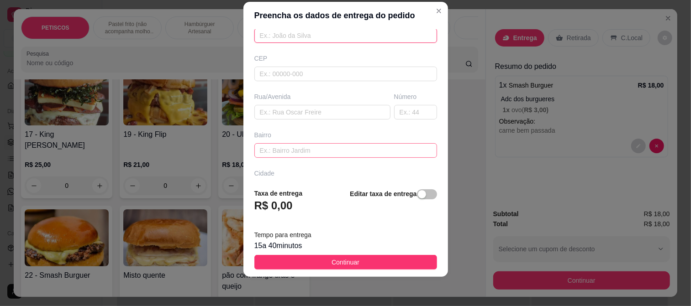
scroll to position [101, 0]
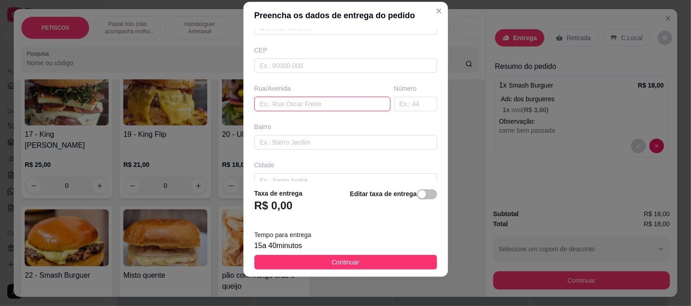
click at [284, 101] on input "text" at bounding box center [322, 104] width 136 height 15
paste input "a o condomínio encanto das águas, torre tupi, ap. 505."
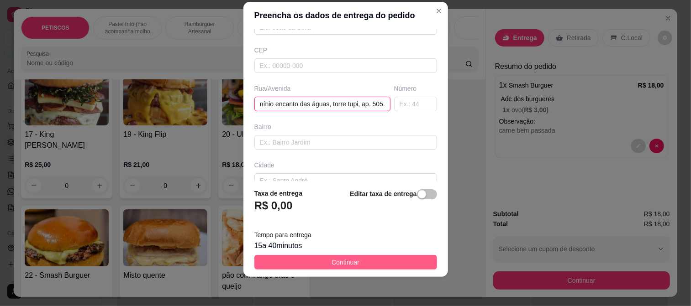
type input "a o condomínio encanto das águas, torre tupi, ap. 505."
click at [339, 261] on span "Continuar" at bounding box center [346, 263] width 28 height 10
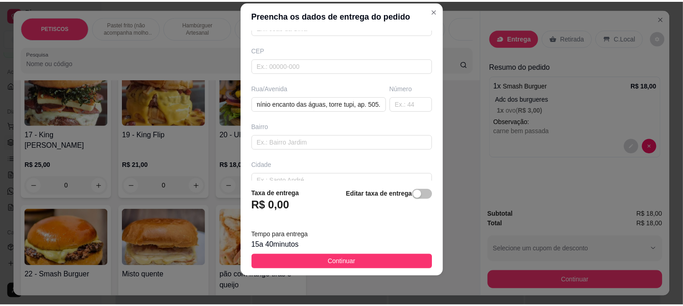
scroll to position [0, 0]
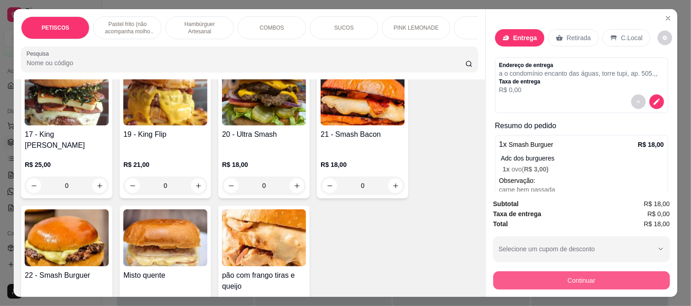
click at [503, 277] on button "Continuar" at bounding box center [581, 281] width 177 height 18
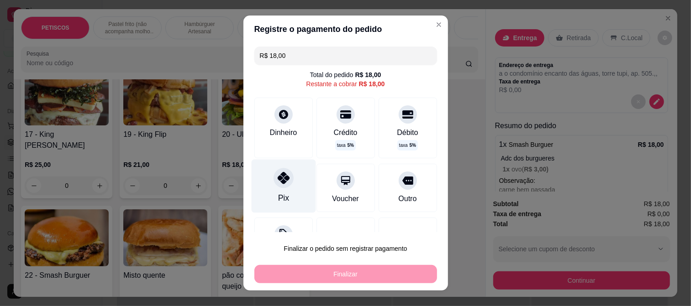
click at [280, 183] on icon at bounding box center [283, 178] width 12 height 12
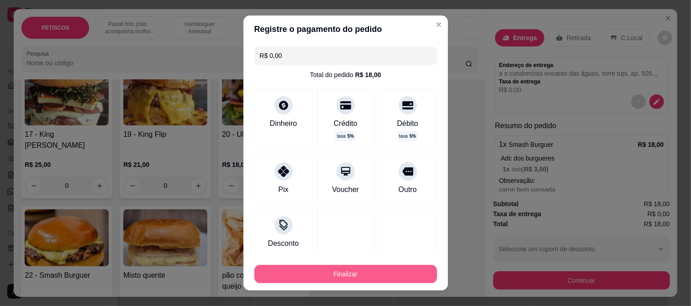
click at [322, 275] on button "Finalizar" at bounding box center [345, 274] width 183 height 18
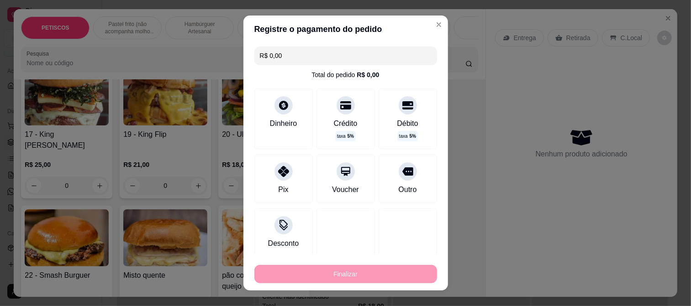
type input "-R$ 18,00"
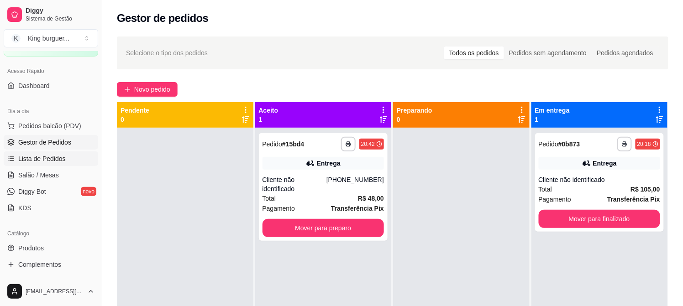
click at [65, 153] on link "Lista de Pedidos" at bounding box center [51, 159] width 95 height 15
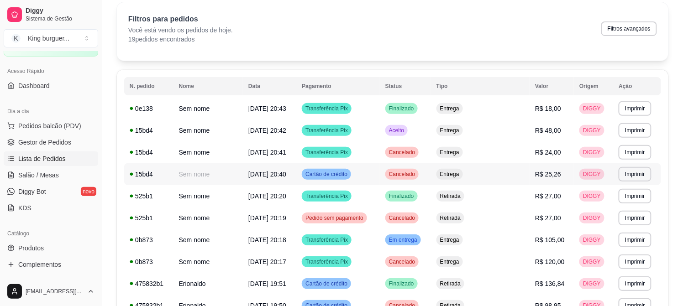
scroll to position [51, 0]
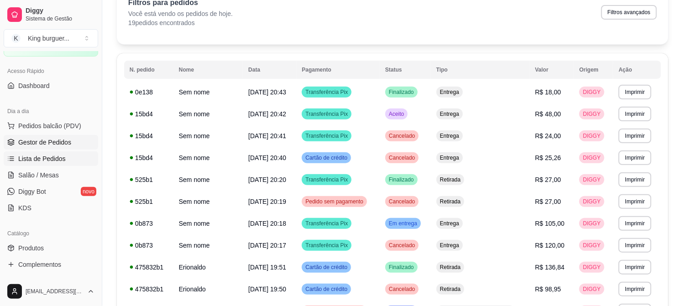
click at [58, 138] on span "Gestor de Pedidos" at bounding box center [44, 142] width 53 height 9
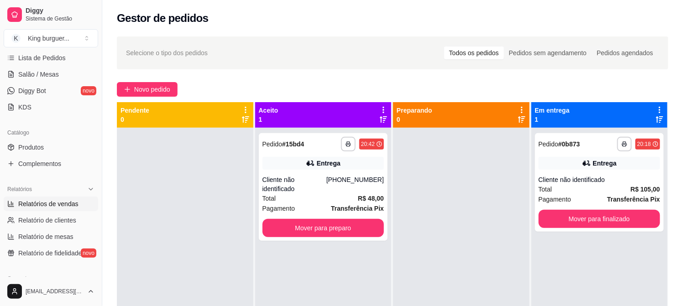
scroll to position [152, 0]
click at [63, 200] on span "Relatórios de vendas" at bounding box center [48, 203] width 60 height 9
select select "ALL"
select select "0"
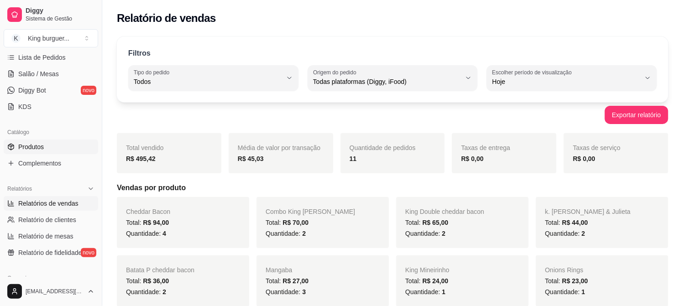
scroll to position [101, 0]
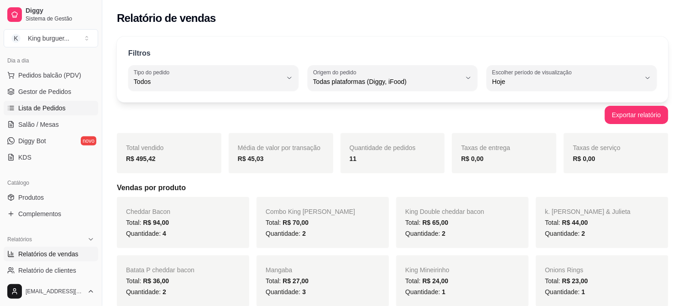
click at [65, 105] on link "Lista de Pedidos" at bounding box center [51, 108] width 95 height 15
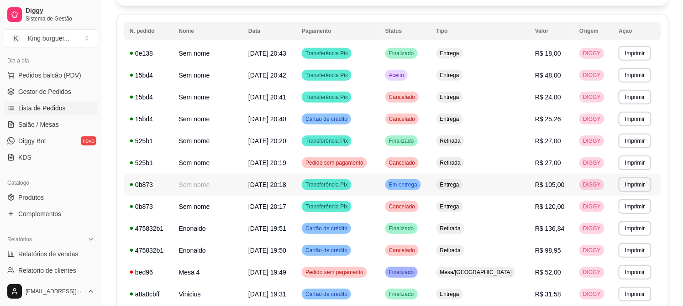
scroll to position [101, 0]
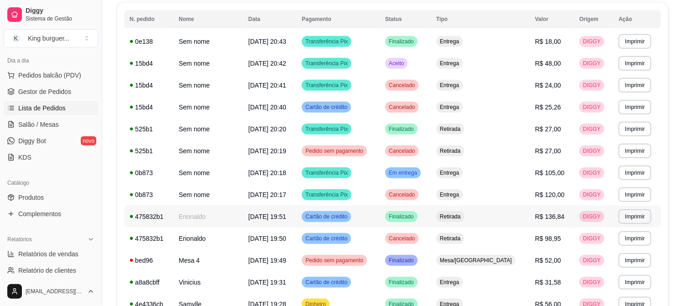
click at [539, 215] on span "R$ 136,84" at bounding box center [550, 216] width 30 height 7
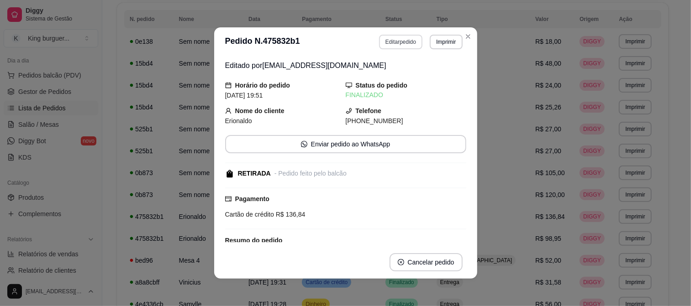
click at [391, 47] on button "Editar pedido" at bounding box center [400, 42] width 43 height 15
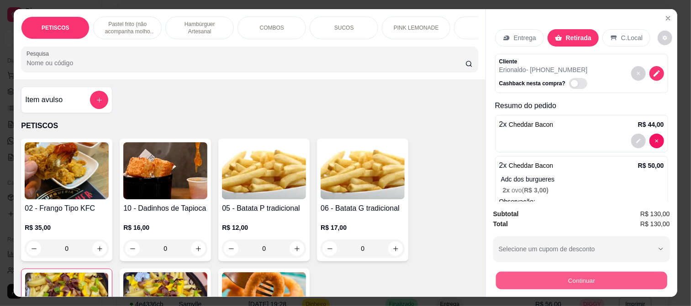
click at [541, 272] on button "Continuar" at bounding box center [581, 281] width 171 height 18
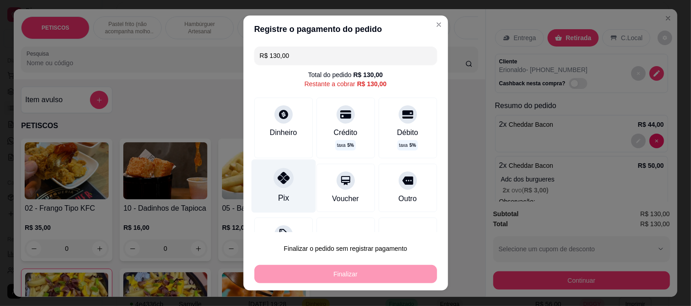
click at [281, 179] on icon at bounding box center [283, 178] width 12 height 12
type input "R$ 0,00"
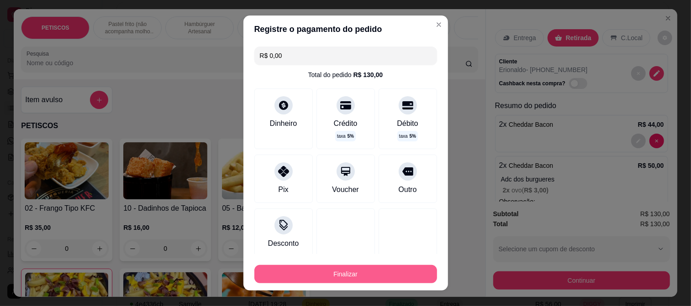
click at [346, 273] on button "Finalizar" at bounding box center [345, 274] width 183 height 18
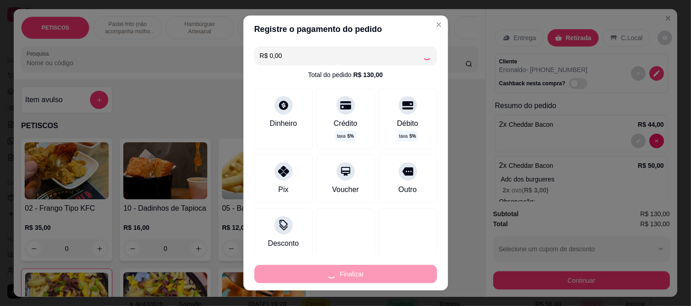
type input "0"
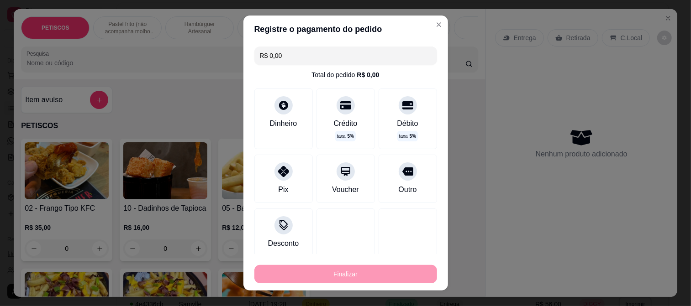
type input "-R$ 130,00"
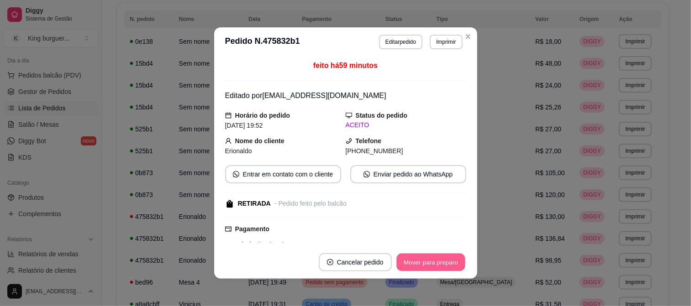
click at [438, 264] on button "Mover para preparo" at bounding box center [430, 263] width 69 height 18
click at [438, 264] on div "Mover para preparo" at bounding box center [425, 262] width 84 height 18
click at [438, 264] on button "Mover para retirada disponível" at bounding box center [416, 263] width 98 height 18
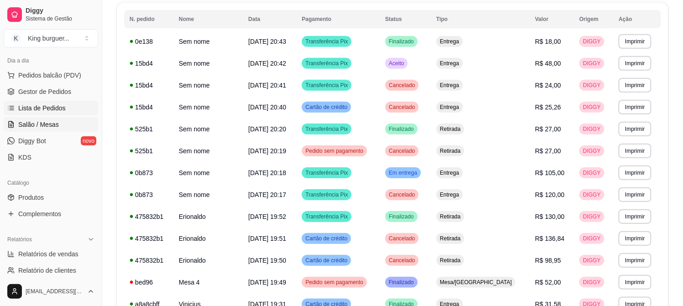
click at [62, 121] on link "Salão / Mesas" at bounding box center [51, 124] width 95 height 15
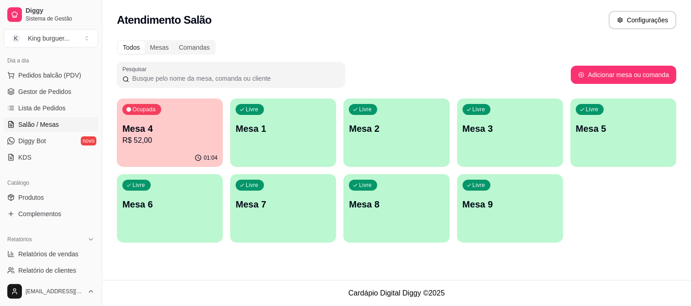
click at [151, 127] on p "Mesa 4" at bounding box center [169, 128] width 95 height 13
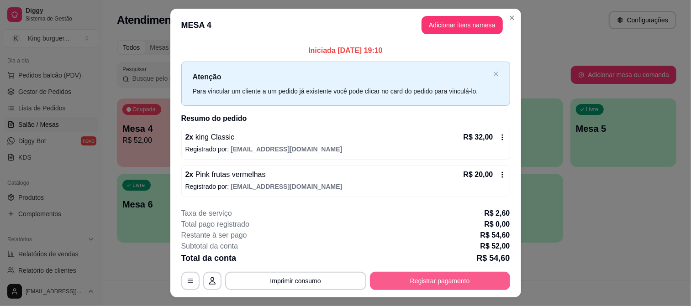
click at [433, 282] on button "Registrar pagamento" at bounding box center [440, 281] width 140 height 18
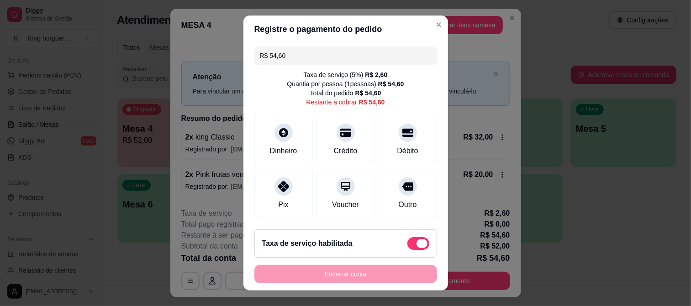
click at [407, 243] on span at bounding box center [418, 243] width 22 height 13
click at [407, 246] on input "checkbox" at bounding box center [410, 249] width 6 height 6
checkbox input "true"
type input "R$ 52,00"
checkbox input "false"
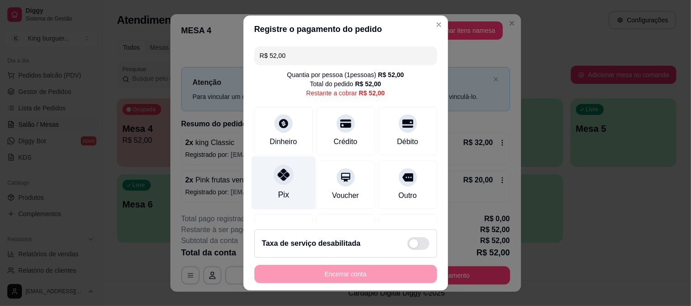
click at [280, 177] on icon at bounding box center [283, 175] width 12 height 12
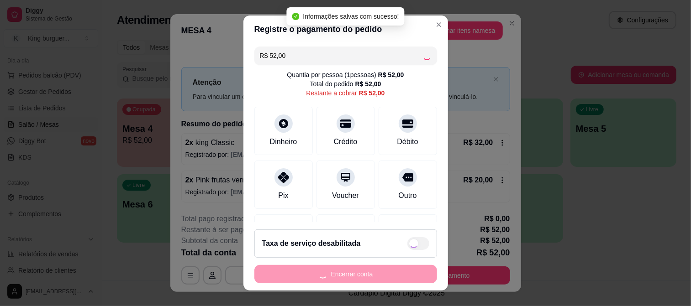
type input "R$ 0,00"
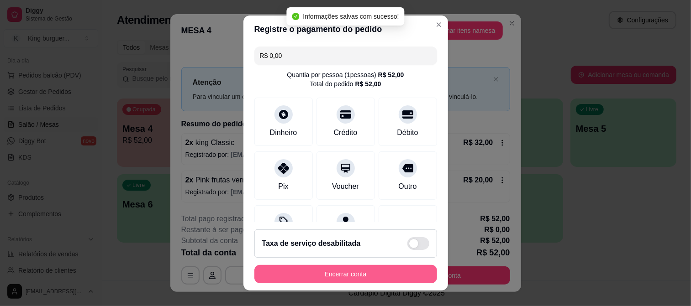
click at [335, 276] on button "Encerrar conta" at bounding box center [345, 274] width 183 height 18
